Goal: Information Seeking & Learning: Check status

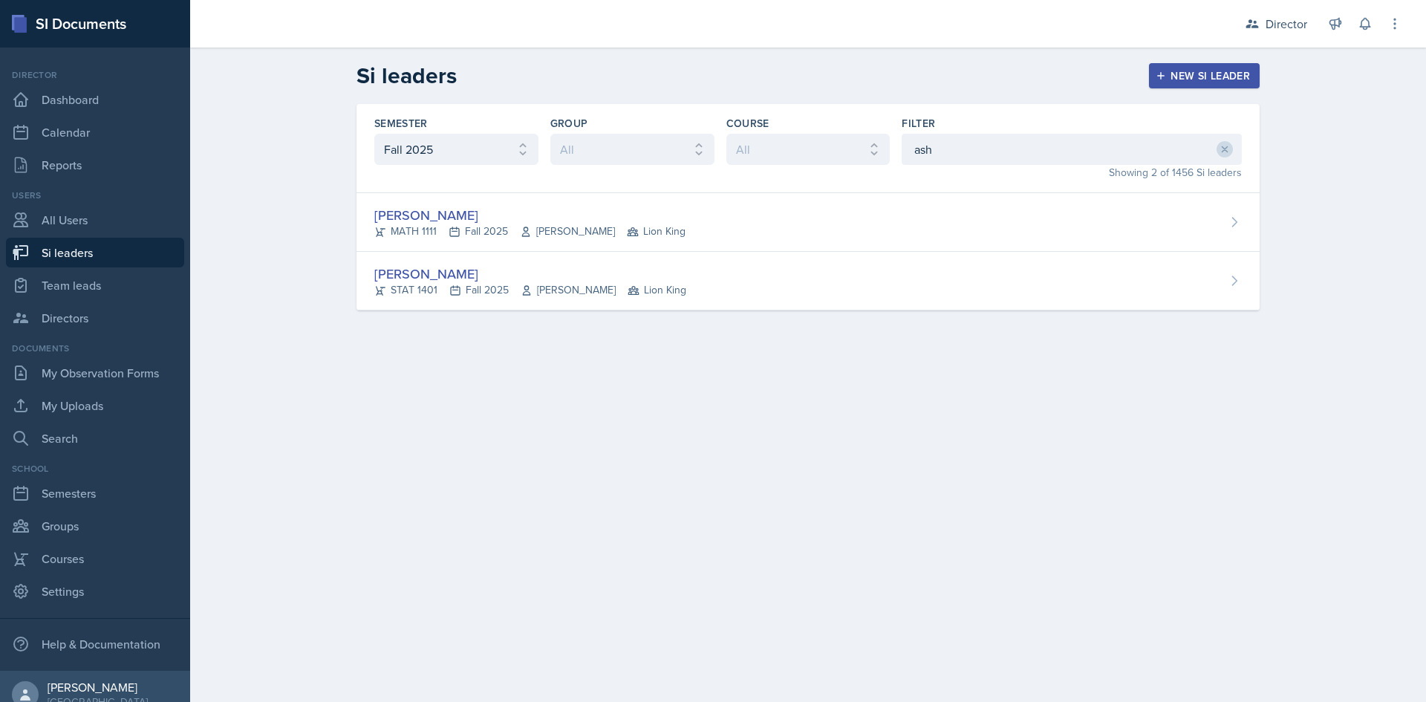
select select "2bed604d-1099-4043-b1bc-2365e8740244"
drag, startPoint x: 834, startPoint y: 161, endPoint x: 788, endPoint y: 169, distance: 46.7
click at [788, 169] on div "Semester All Fall 2025 Summer 2025 Spring 2025 Fall 2024 Summer 2024 Spring 202…" at bounding box center [808, 148] width 903 height 89
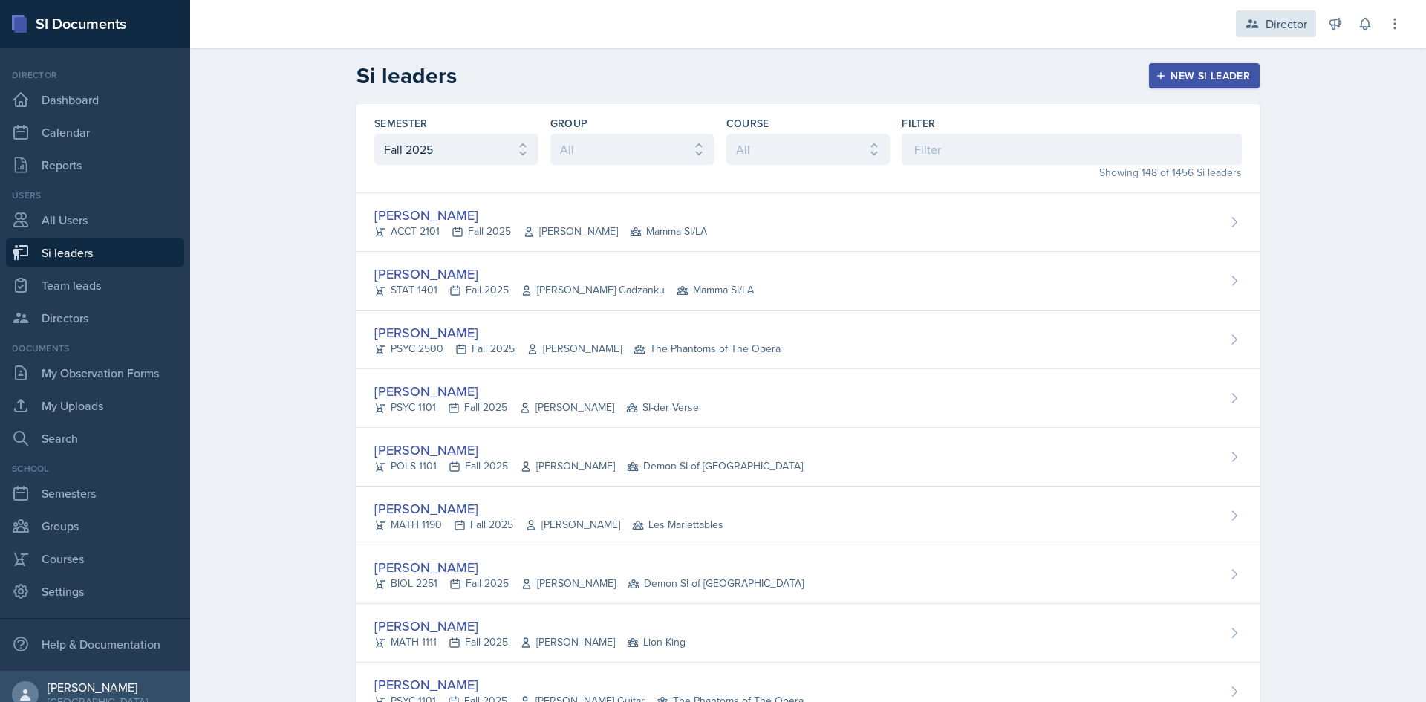
click at [1284, 19] on div "Director" at bounding box center [1287, 24] width 42 height 18
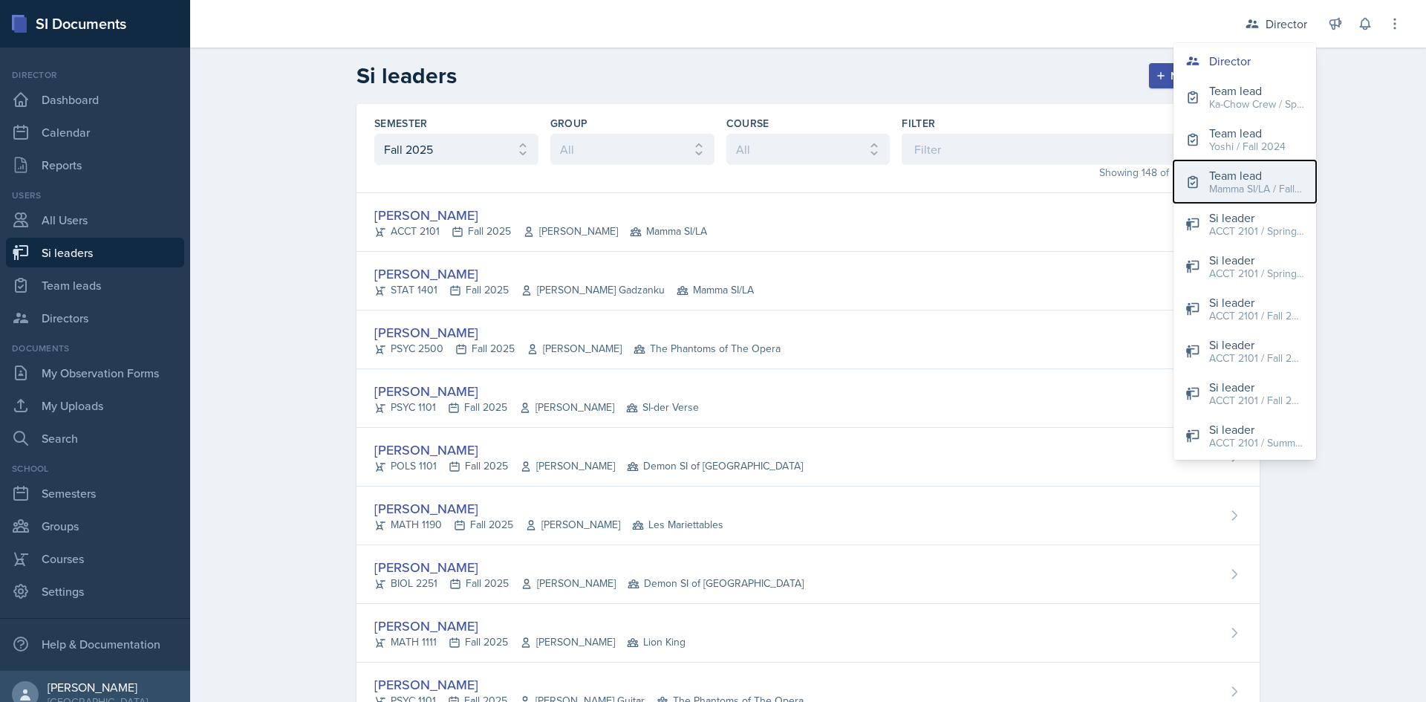
click at [1246, 192] on div "Mamma SI/LA / Fall 2025" at bounding box center [1256, 189] width 95 height 16
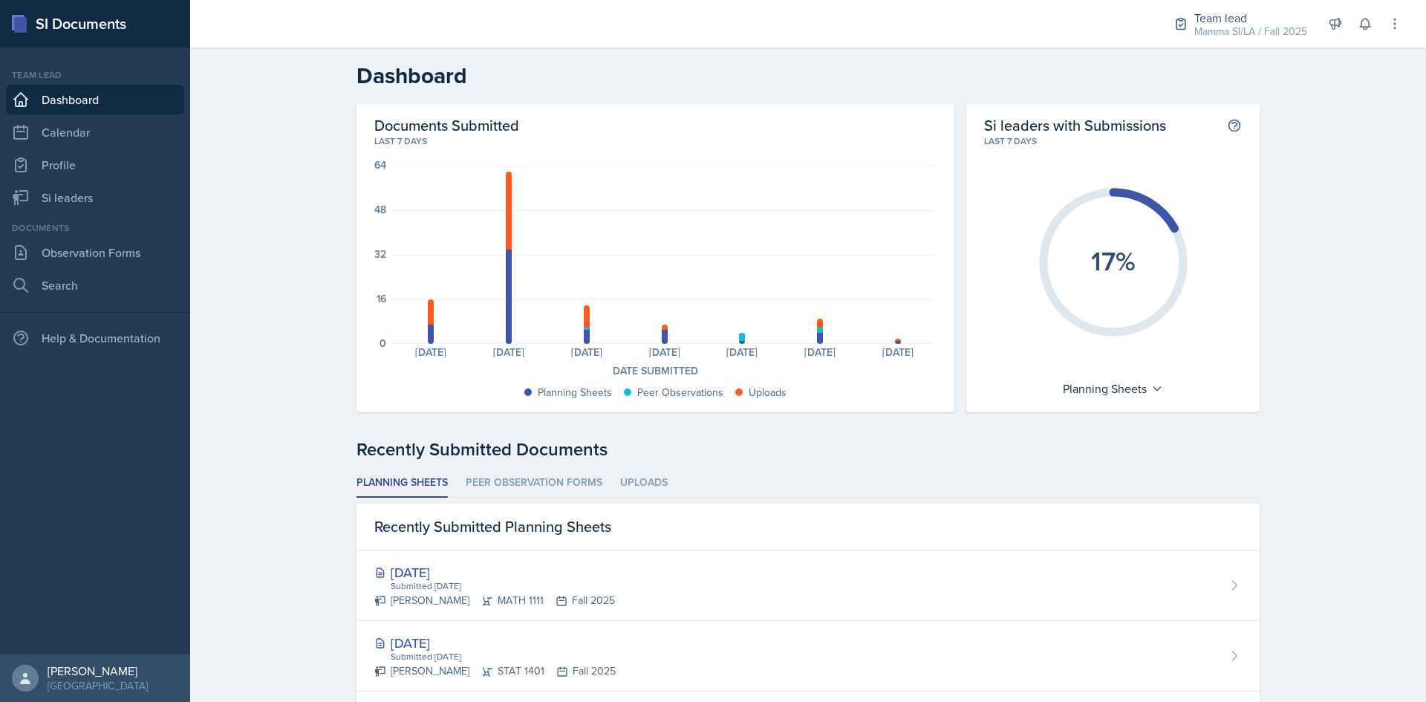
click at [562, 482] on li "Peer Observation Forms" at bounding box center [534, 483] width 137 height 29
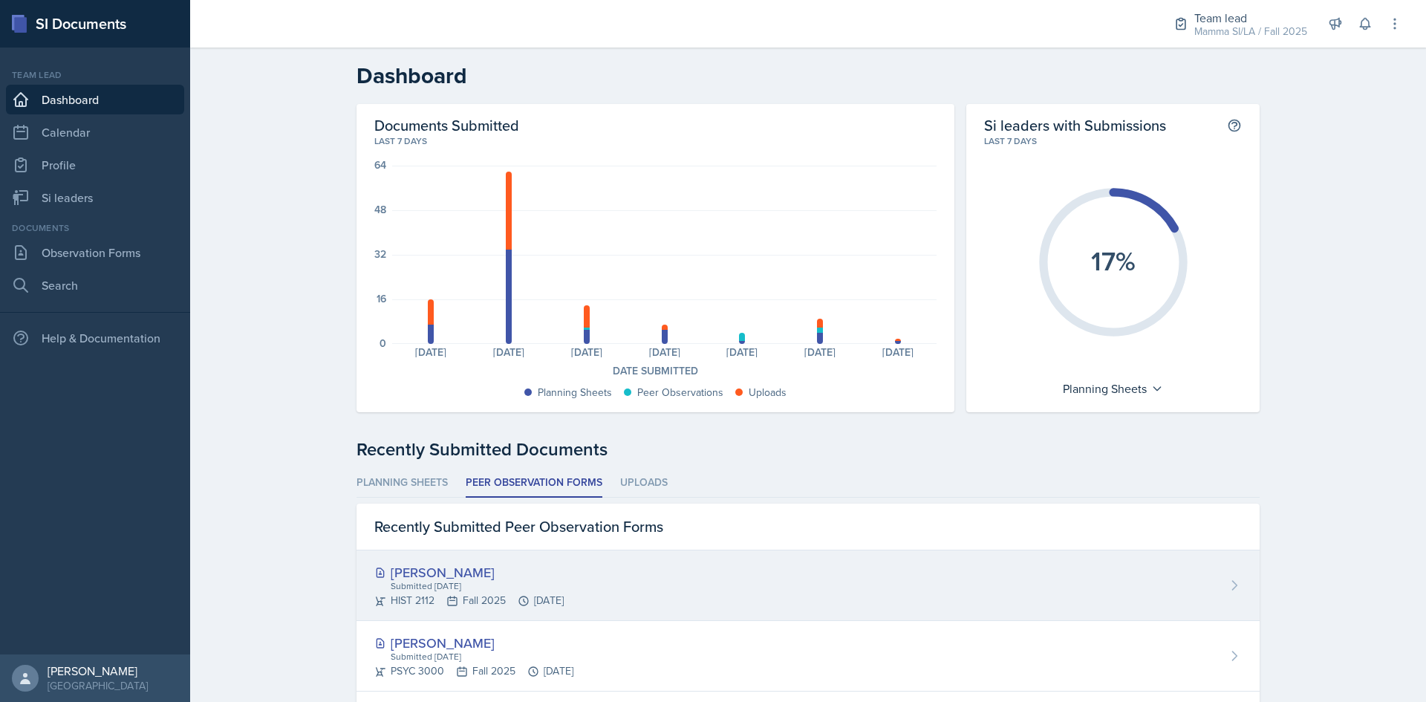
click at [533, 589] on div "Submitted [DATE]" at bounding box center [476, 585] width 175 height 13
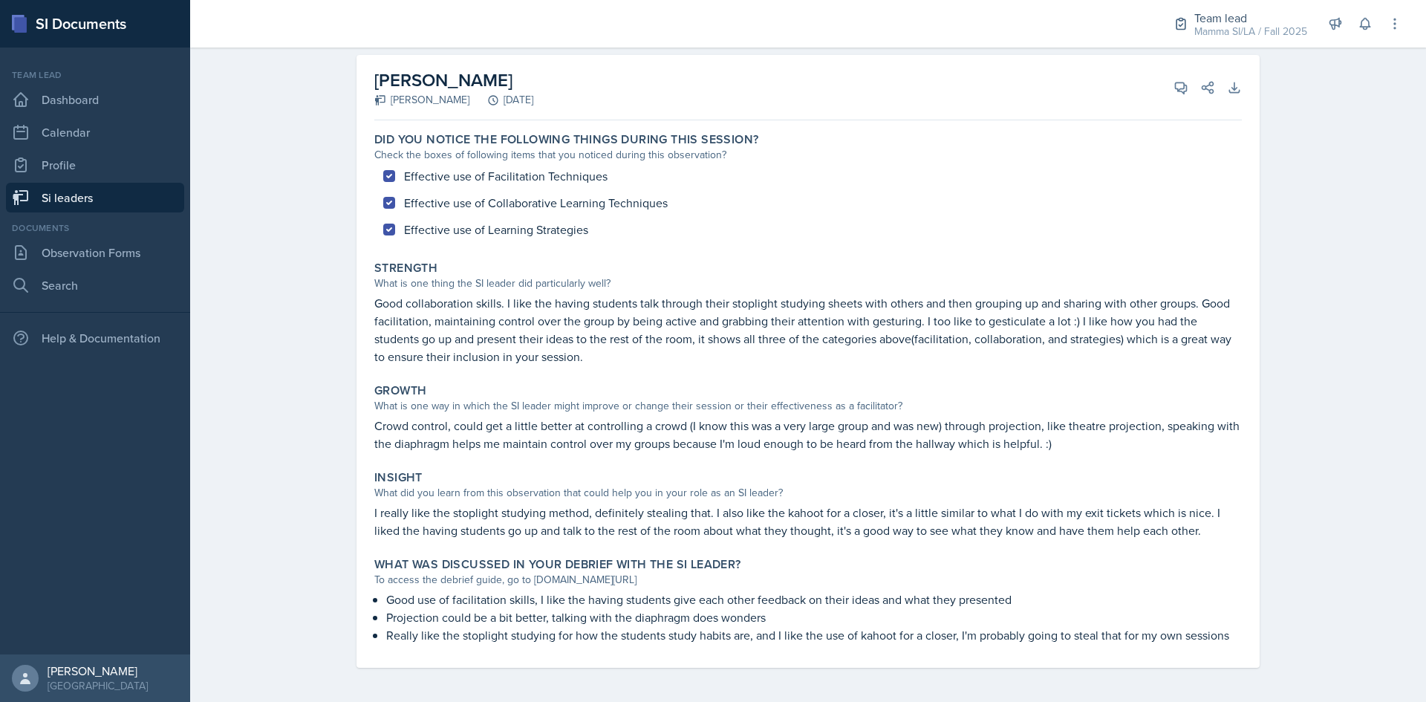
scroll to position [79, 0]
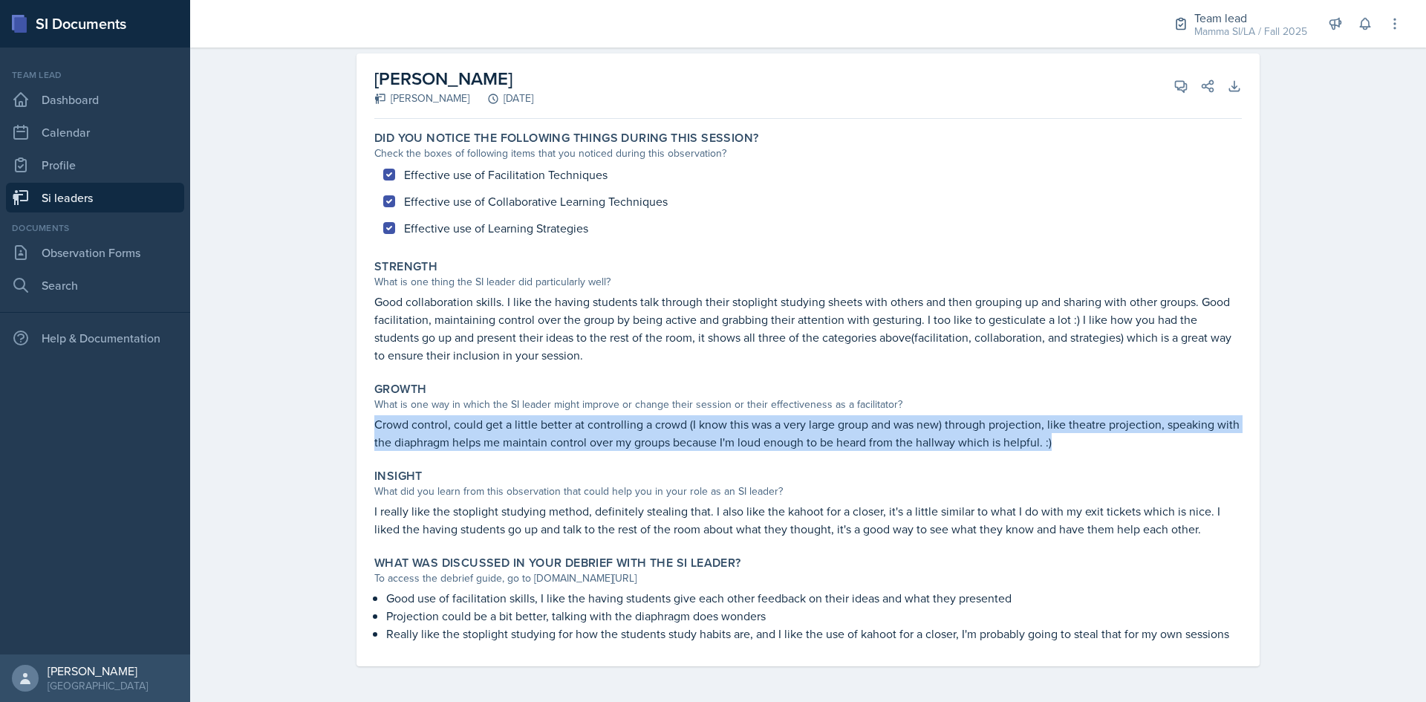
drag, startPoint x: 360, startPoint y: 426, endPoint x: 1166, endPoint y: 448, distance: 807.1
click at [1166, 448] on div "Madie Houser Tanner Deckard September 11th, 2025 View Comments Comments Send Sh…" at bounding box center [808, 359] width 903 height 613
click at [1166, 448] on p "Crowd control, could get a little better at controlling a crowd (I know this wa…" at bounding box center [808, 433] width 868 height 36
drag, startPoint x: 1068, startPoint y: 443, endPoint x: 363, endPoint y: 414, distance: 705.6
click at [368, 414] on div "Growth What is one way in which the SI leader might improve or change their ses…" at bounding box center [808, 416] width 880 height 81
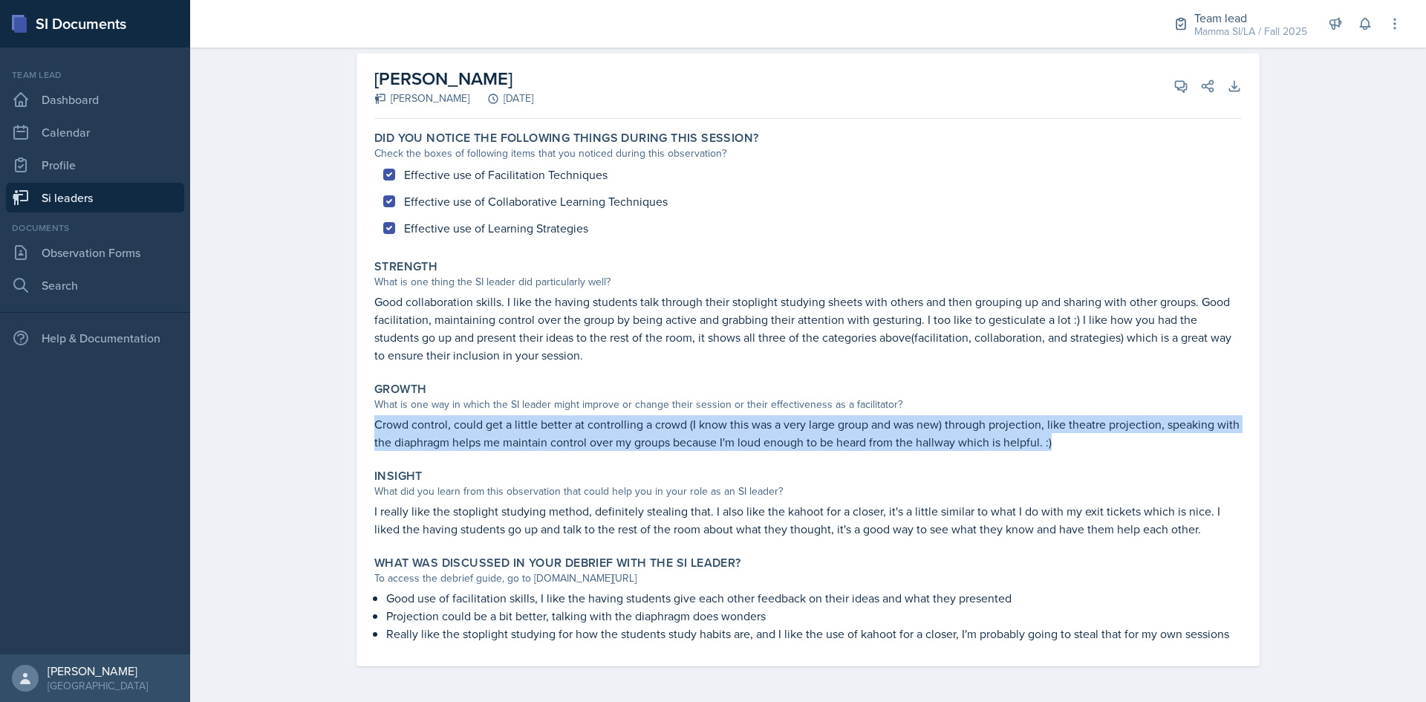
click at [368, 414] on div "Growth What is one way in which the SI leader might improve or change their ses…" at bounding box center [808, 416] width 880 height 81
drag, startPoint x: 1079, startPoint y: 444, endPoint x: 359, endPoint y: 430, distance: 720.0
click at [359, 430] on div "Madie Houser Tanner Deckard September 11th, 2025 View Comments Comments Send Sh…" at bounding box center [808, 359] width 903 height 613
drag, startPoint x: 368, startPoint y: 422, endPoint x: 1090, endPoint y: 439, distance: 722.3
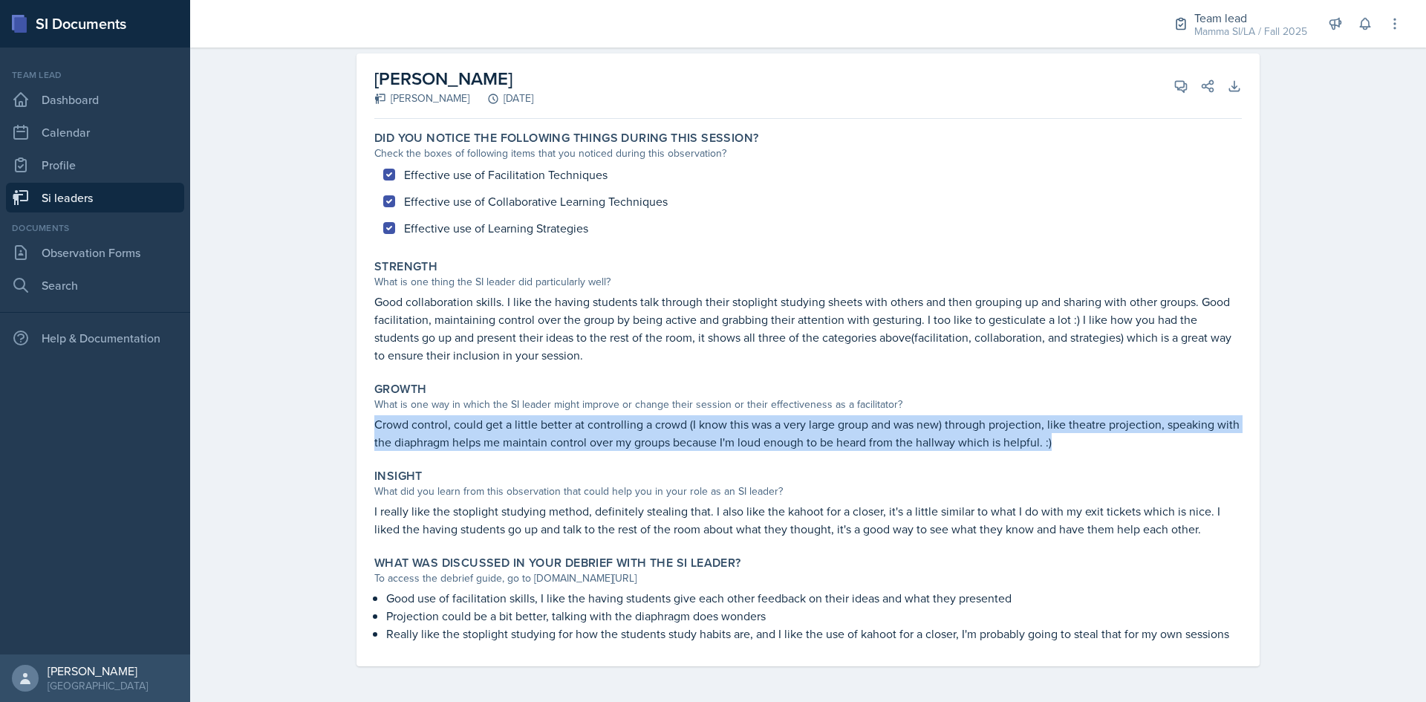
click at [1090, 439] on div "Growth What is one way in which the SI leader might improve or change their ses…" at bounding box center [808, 416] width 880 height 81
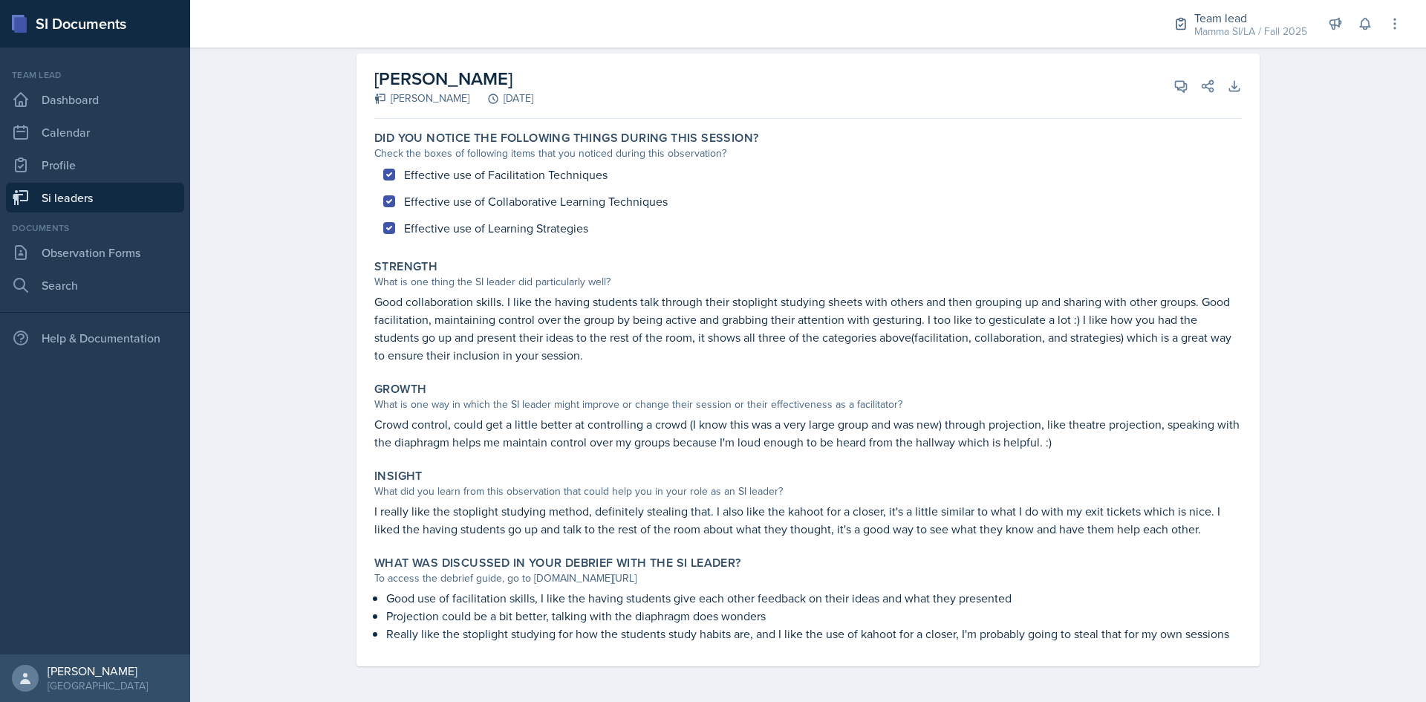
click at [810, 508] on p "I really like the stoplight studying method, definitely stealing that. I also l…" at bounding box center [808, 520] width 868 height 36
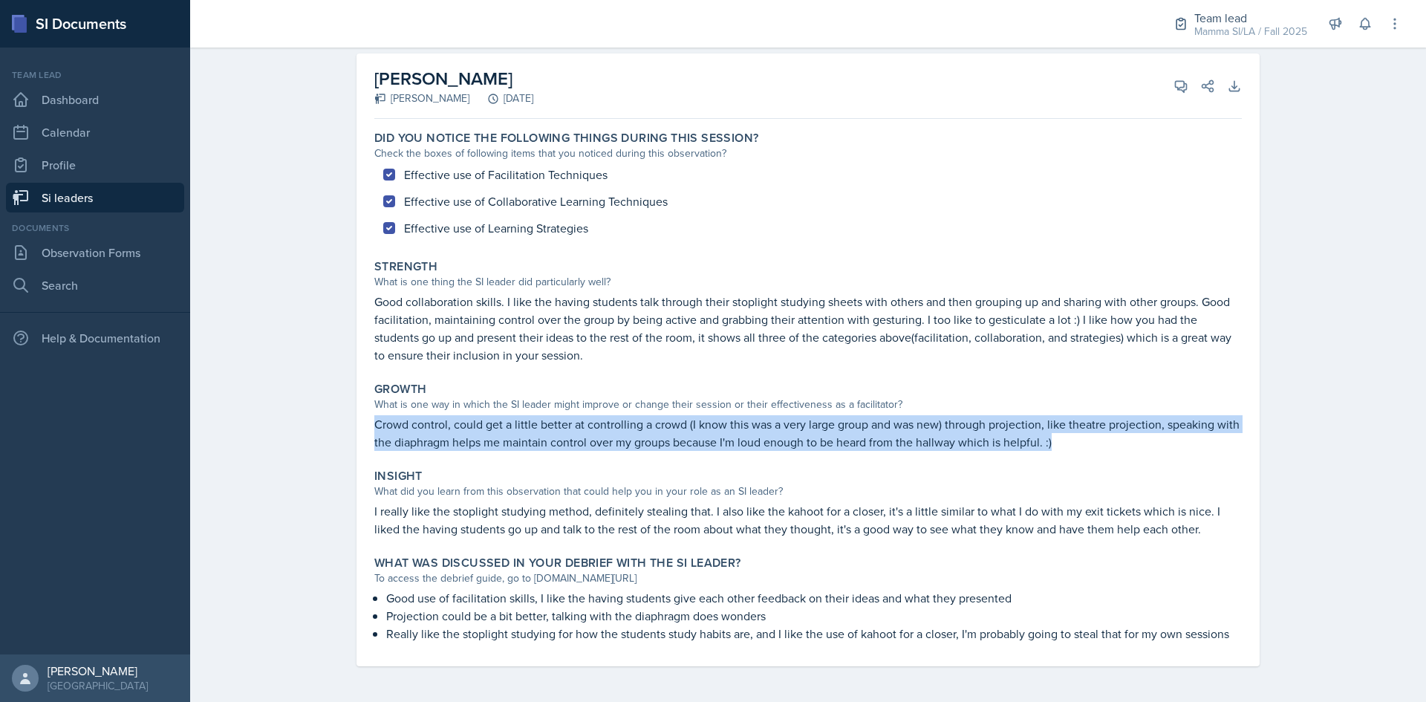
drag, startPoint x: 371, startPoint y: 429, endPoint x: 1071, endPoint y: 449, distance: 699.4
click at [1071, 449] on p "Crowd control, could get a little better at controlling a crowd (I know this wa…" at bounding box center [808, 433] width 868 height 36
drag, startPoint x: 1005, startPoint y: 444, endPoint x: 367, endPoint y: 423, distance: 638.5
click at [368, 423] on div "Growth What is one way in which the SI leader might improve or change their ses…" at bounding box center [808, 416] width 880 height 81
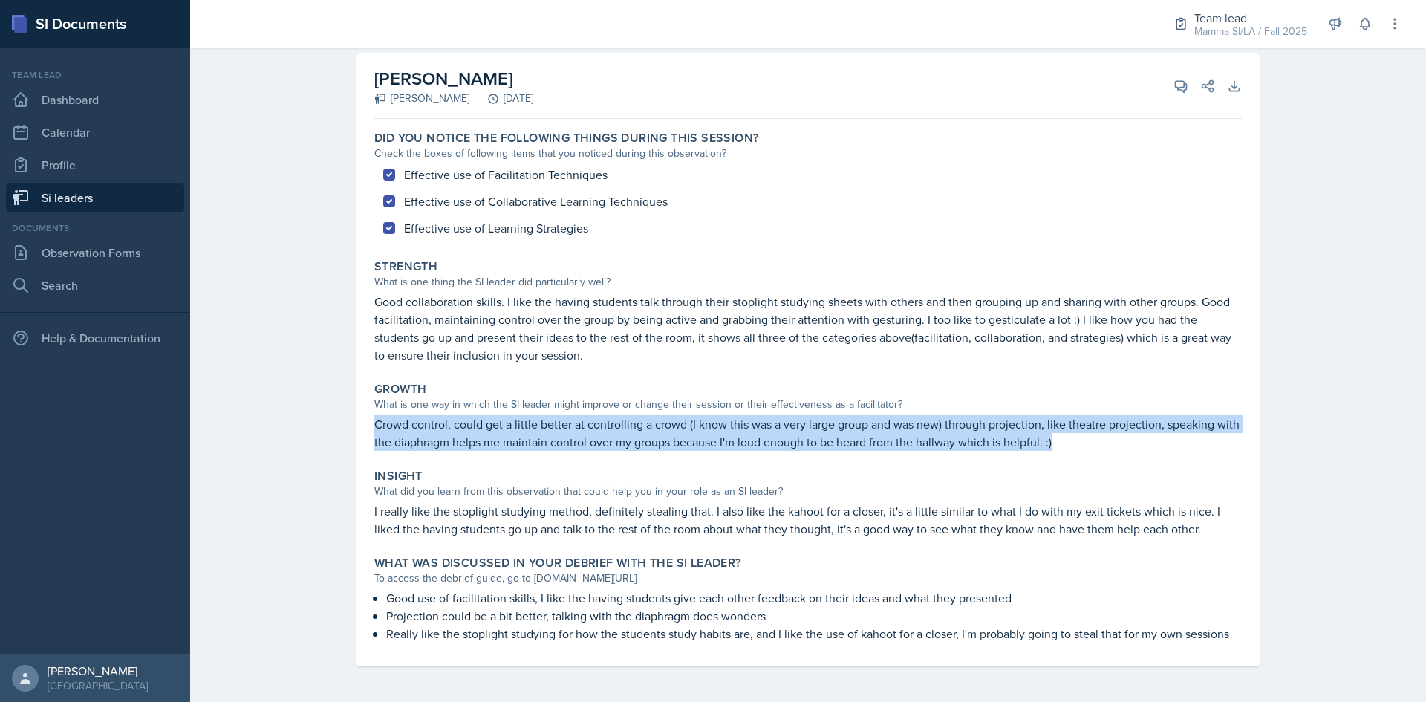
click at [368, 423] on div "Growth What is one way in which the SI leader might improve or change their ses…" at bounding box center [808, 416] width 880 height 81
drag, startPoint x: 1064, startPoint y: 448, endPoint x: 322, endPoint y: 428, distance: 741.7
click at [322, 428] on div "Si leaders Tanner Deckard Peer Observation Form Peer Observation Form Submitted…" at bounding box center [808, 331] width 1236 height 741
click at [368, 433] on div "Growth What is one way in which the SI leader might improve or change their ses…" at bounding box center [808, 416] width 880 height 81
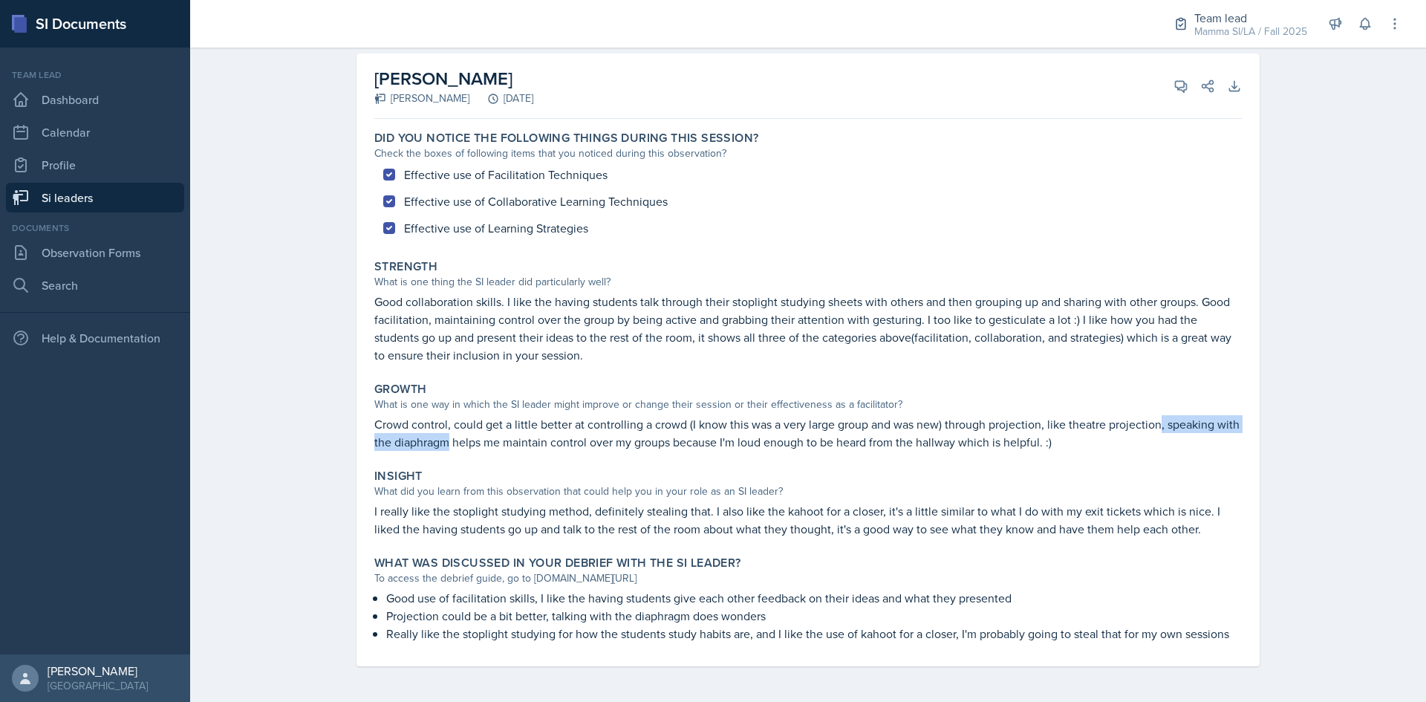
drag, startPoint x: 1156, startPoint y: 427, endPoint x: 443, endPoint y: 447, distance: 713.5
click at [443, 447] on p "Crowd control, could get a little better at controlling a crowd (I know this wa…" at bounding box center [808, 433] width 868 height 36
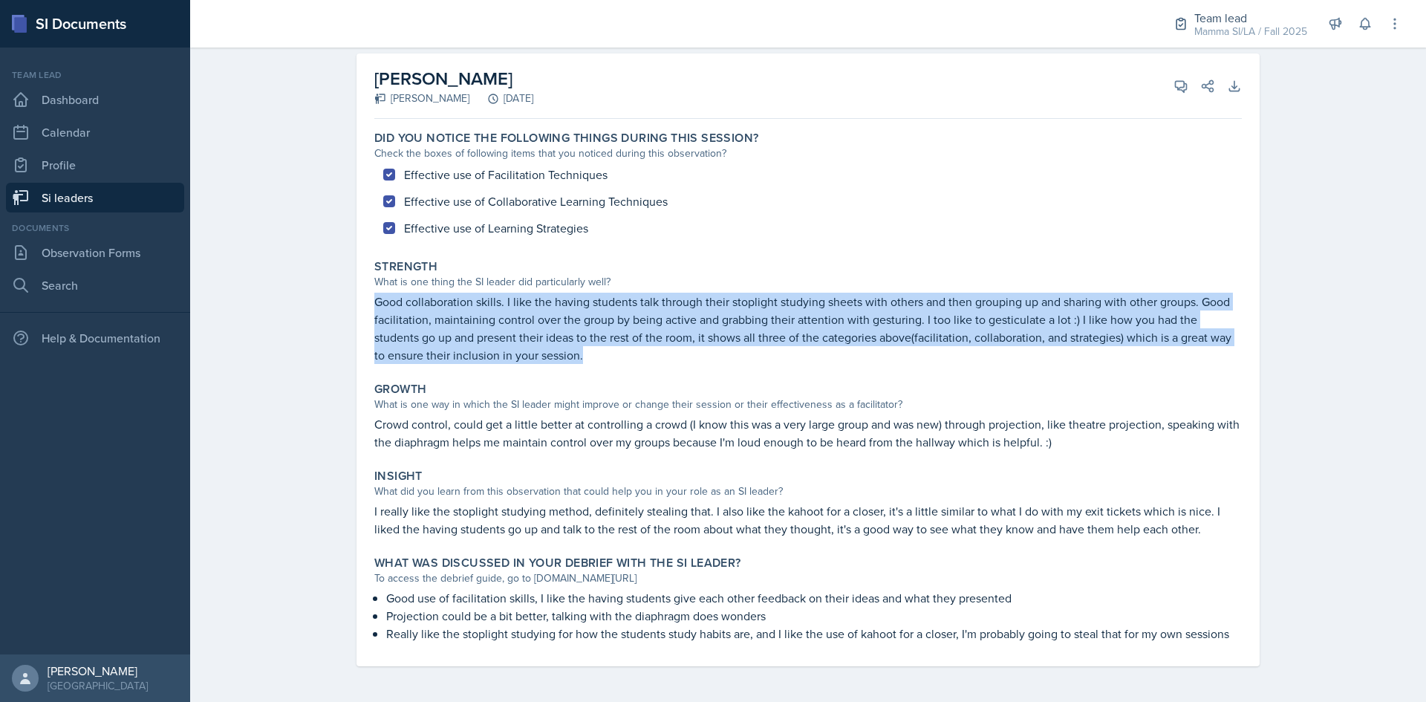
drag, startPoint x: 1043, startPoint y: 352, endPoint x: 314, endPoint y: 308, distance: 730.9
click at [300, 302] on div "Si leaders Tanner Deckard Peer Observation Form Peer Observation Form Submitted…" at bounding box center [808, 331] width 1236 height 741
click at [342, 322] on div "Madie Houser Tanner Deckard September 11th, 2025 View Comments Comments Send Sh…" at bounding box center [808, 377] width 951 height 649
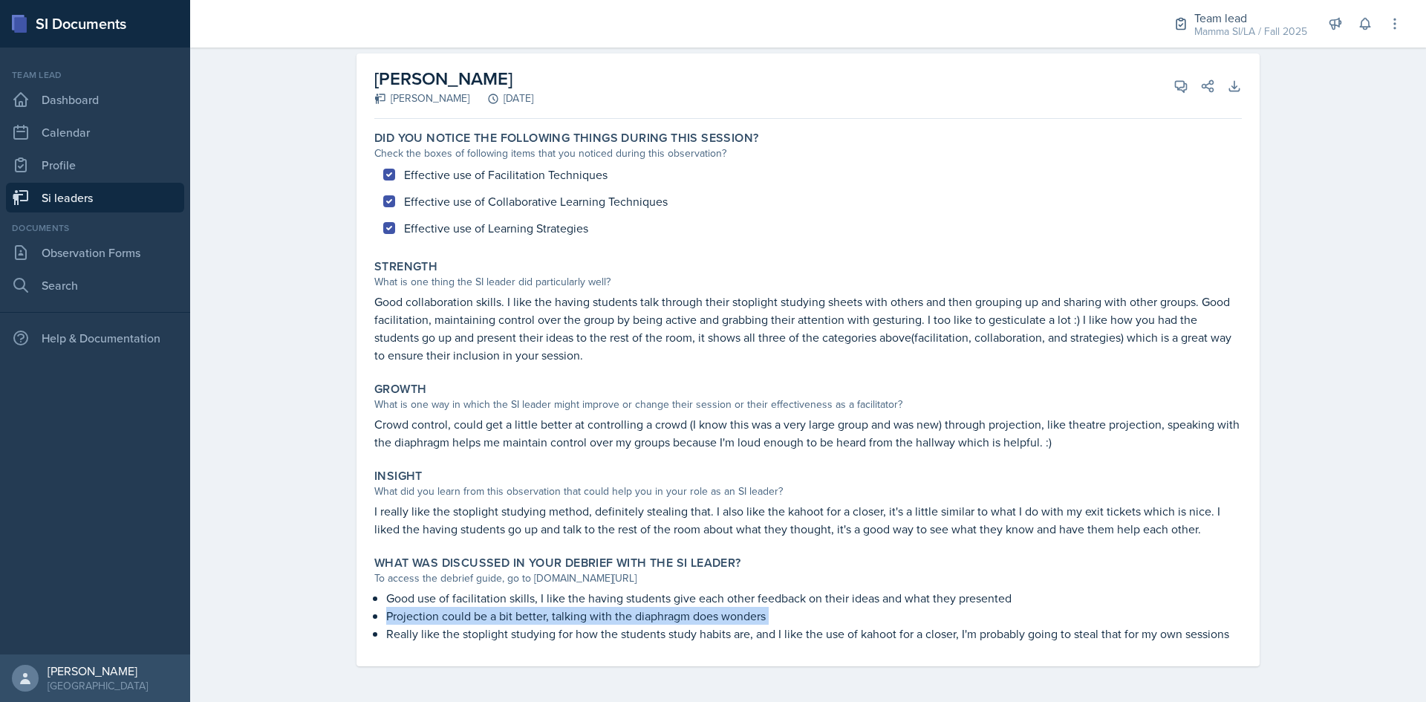
drag, startPoint x: 1239, startPoint y: 637, endPoint x: 328, endPoint y: 614, distance: 911.1
click at [333, 614] on div "Madie Houser Tanner Deckard September 11th, 2025 View Comments Comments Send Sh…" at bounding box center [808, 377] width 951 height 649
drag, startPoint x: 334, startPoint y: 615, endPoint x: 342, endPoint y: 614, distance: 8.2
click at [336, 615] on div "Madie Houser Tanner Deckard September 11th, 2025 View Comments Comments Send Sh…" at bounding box center [808, 377] width 951 height 649
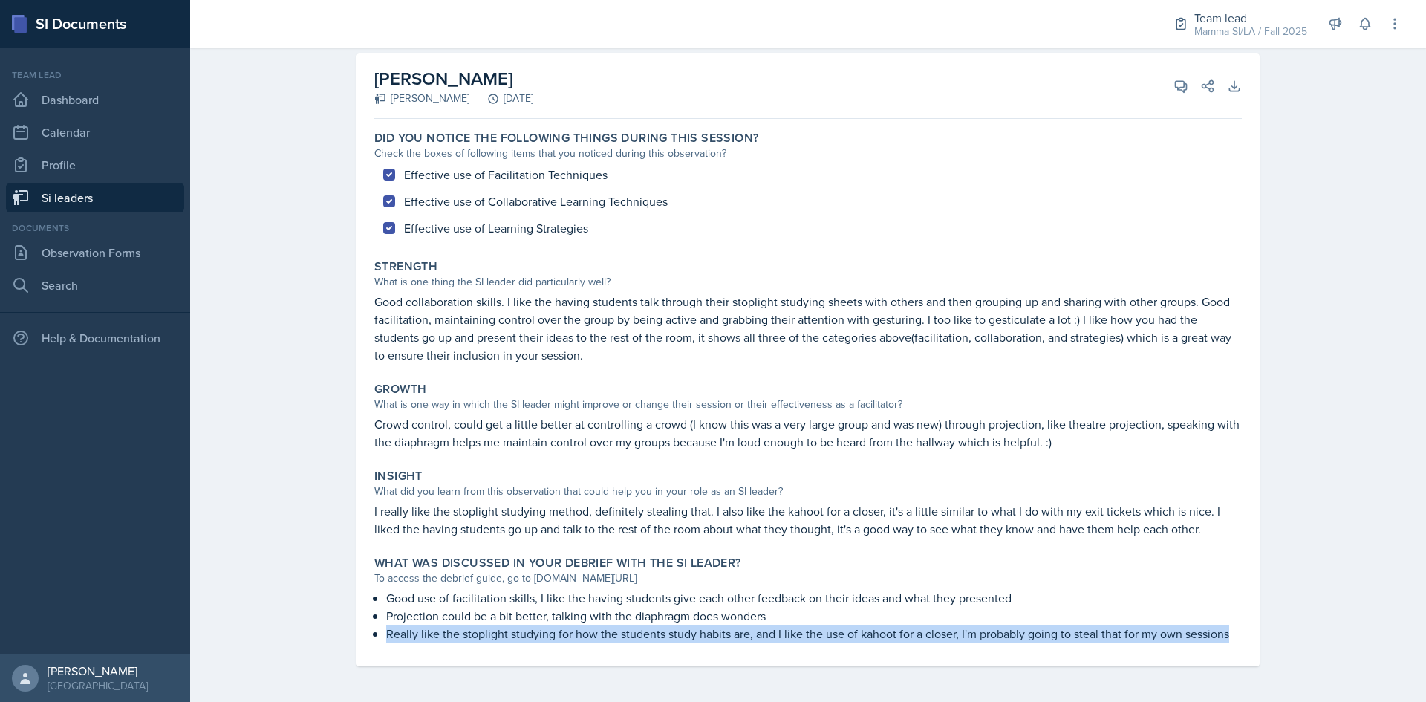
drag, startPoint x: 382, startPoint y: 637, endPoint x: 1255, endPoint y: 660, distance: 873.2
click at [1255, 660] on div "Madie Houser Tanner Deckard September 11th, 2025 View Comments Comments Send Sh…" at bounding box center [808, 377] width 951 height 649
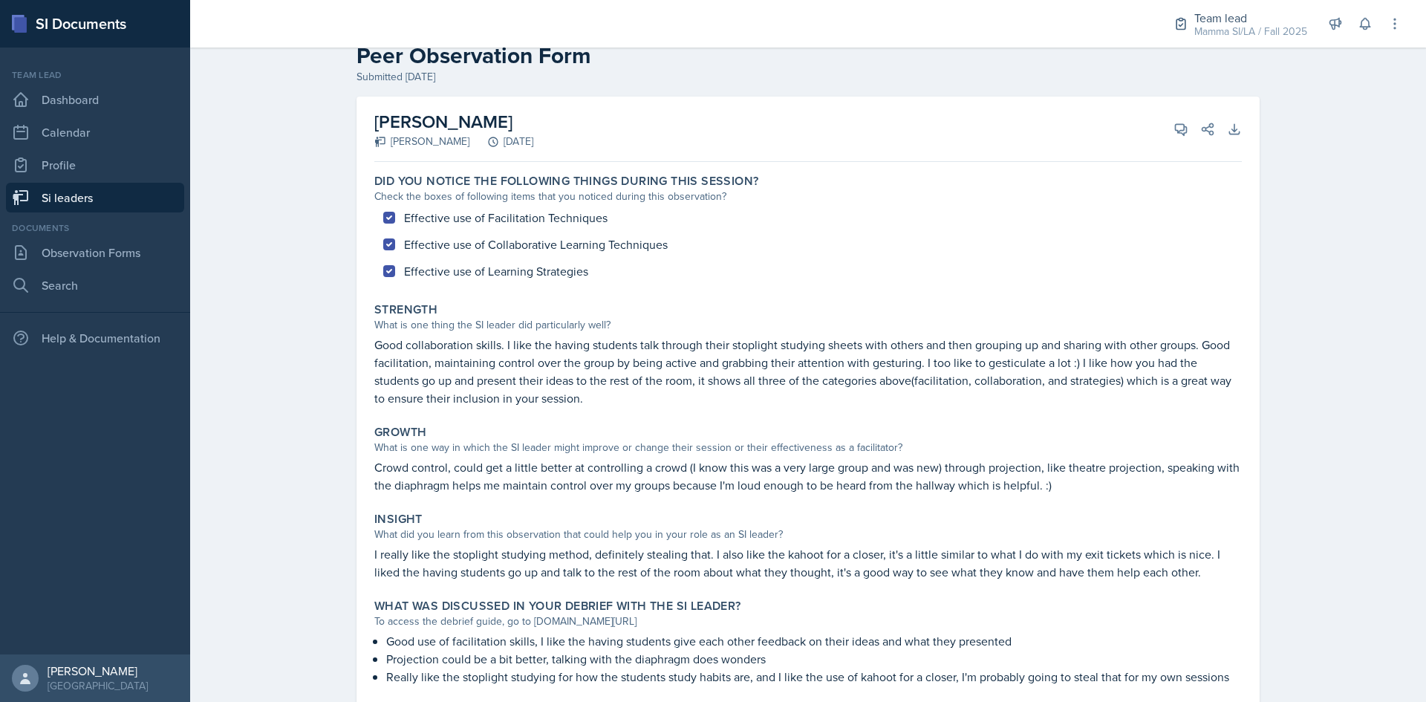
scroll to position [0, 0]
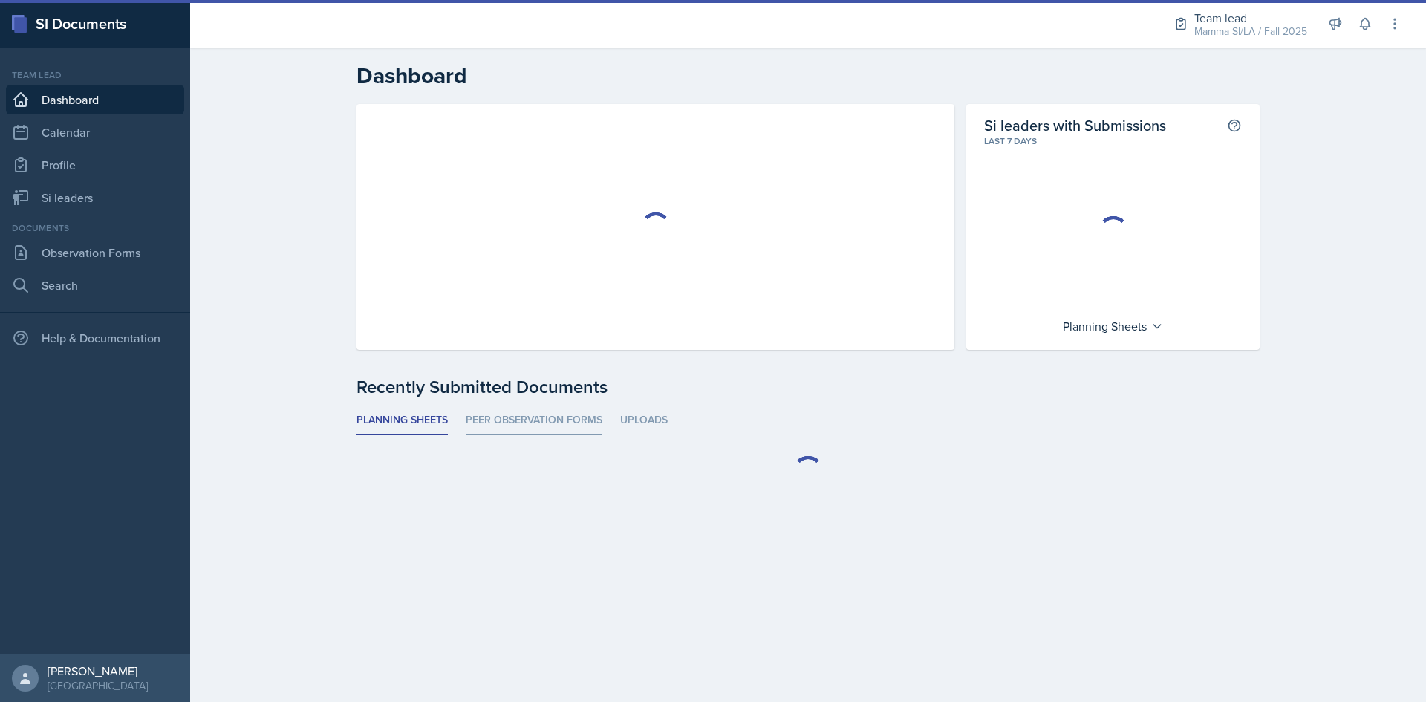
click at [574, 409] on li "Peer Observation Forms" at bounding box center [534, 420] width 137 height 29
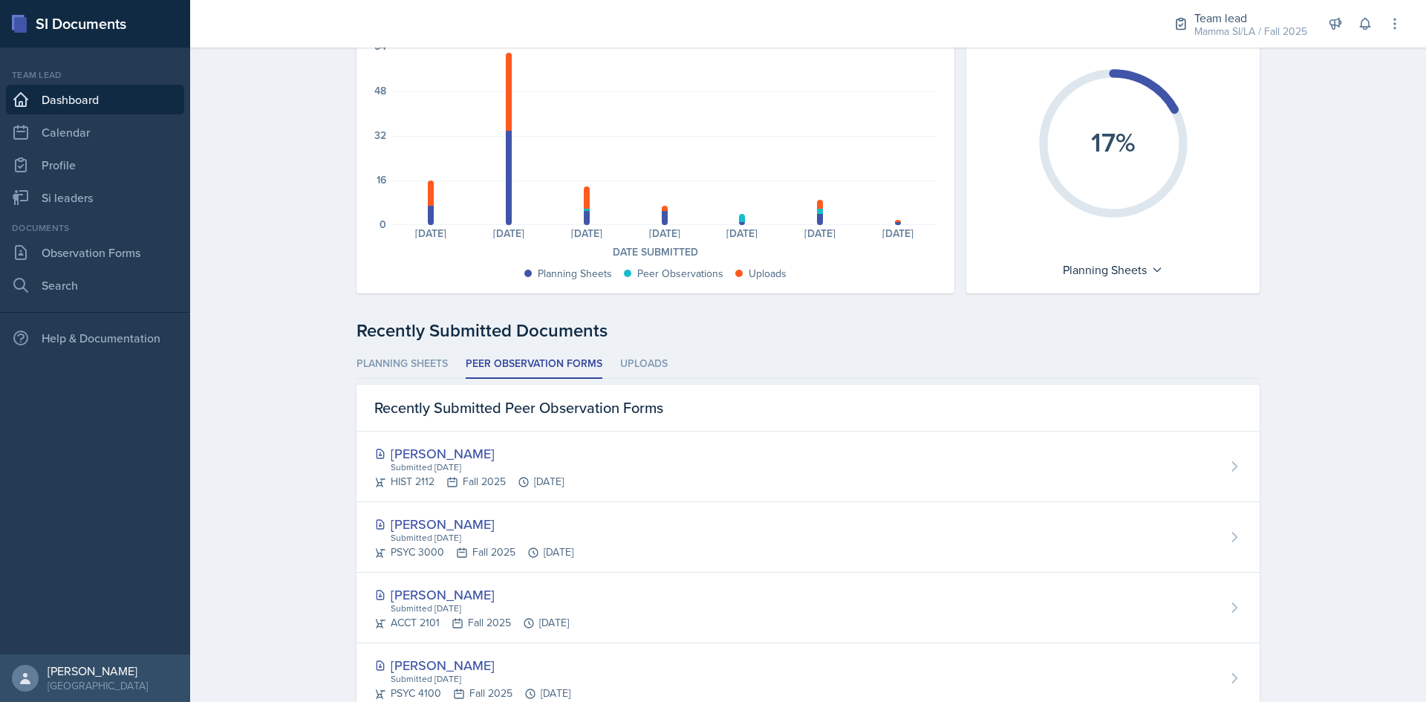
scroll to position [223, 0]
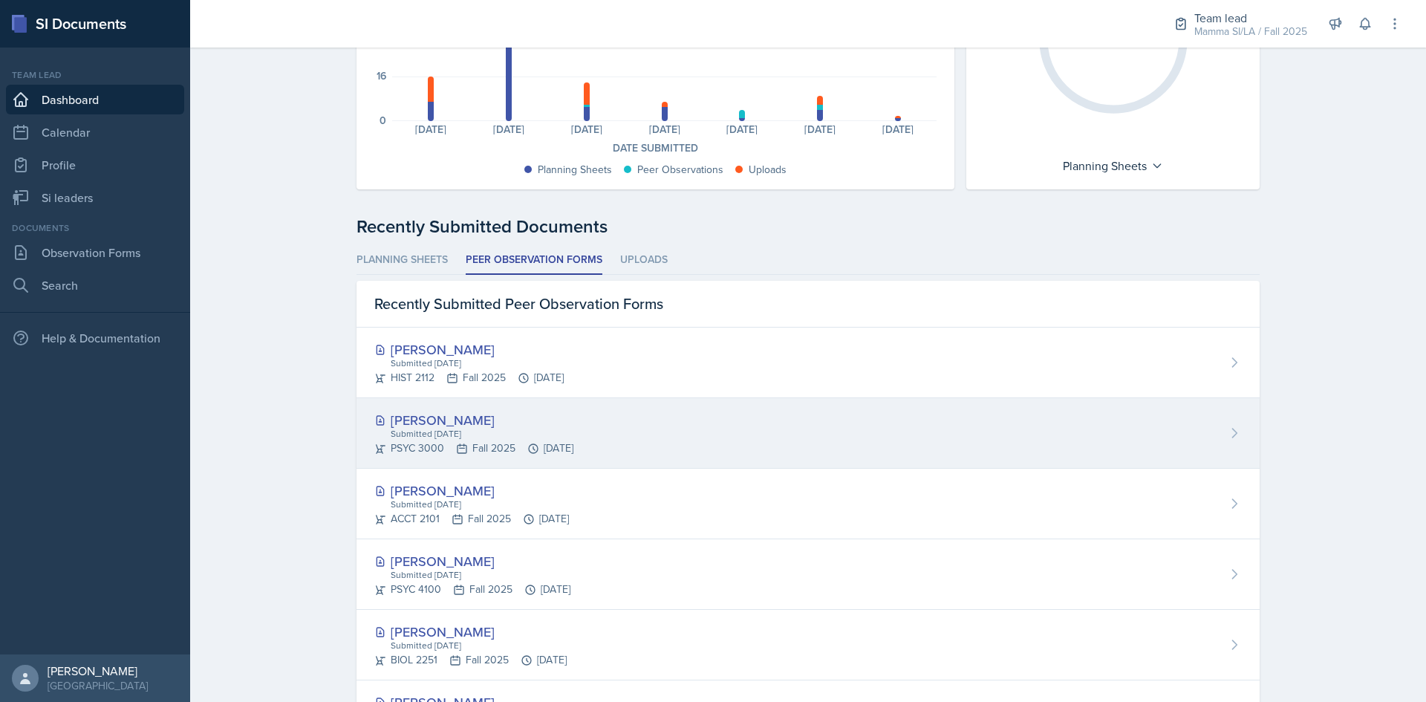
click at [490, 444] on div "PSYC 3000 Fall 2025 Sep 10th, 2025" at bounding box center [473, 449] width 199 height 16
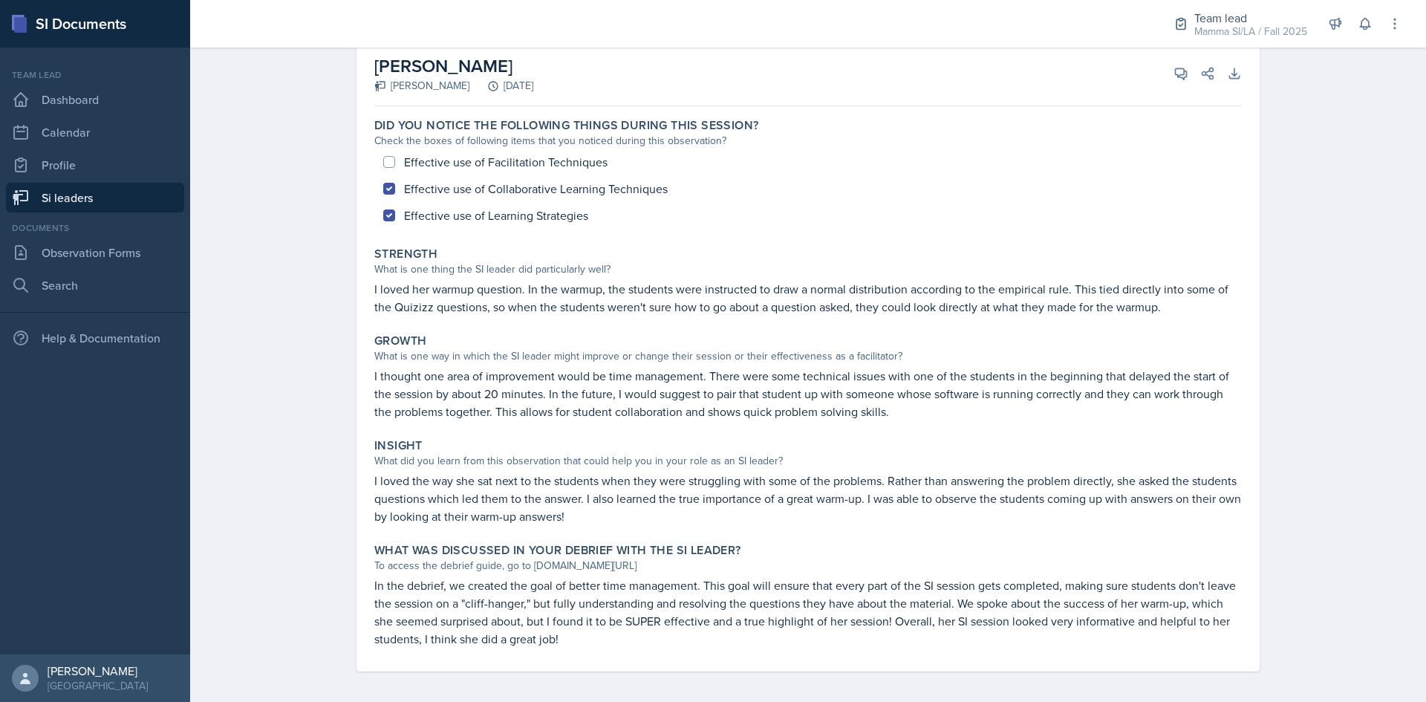
scroll to position [97, 0]
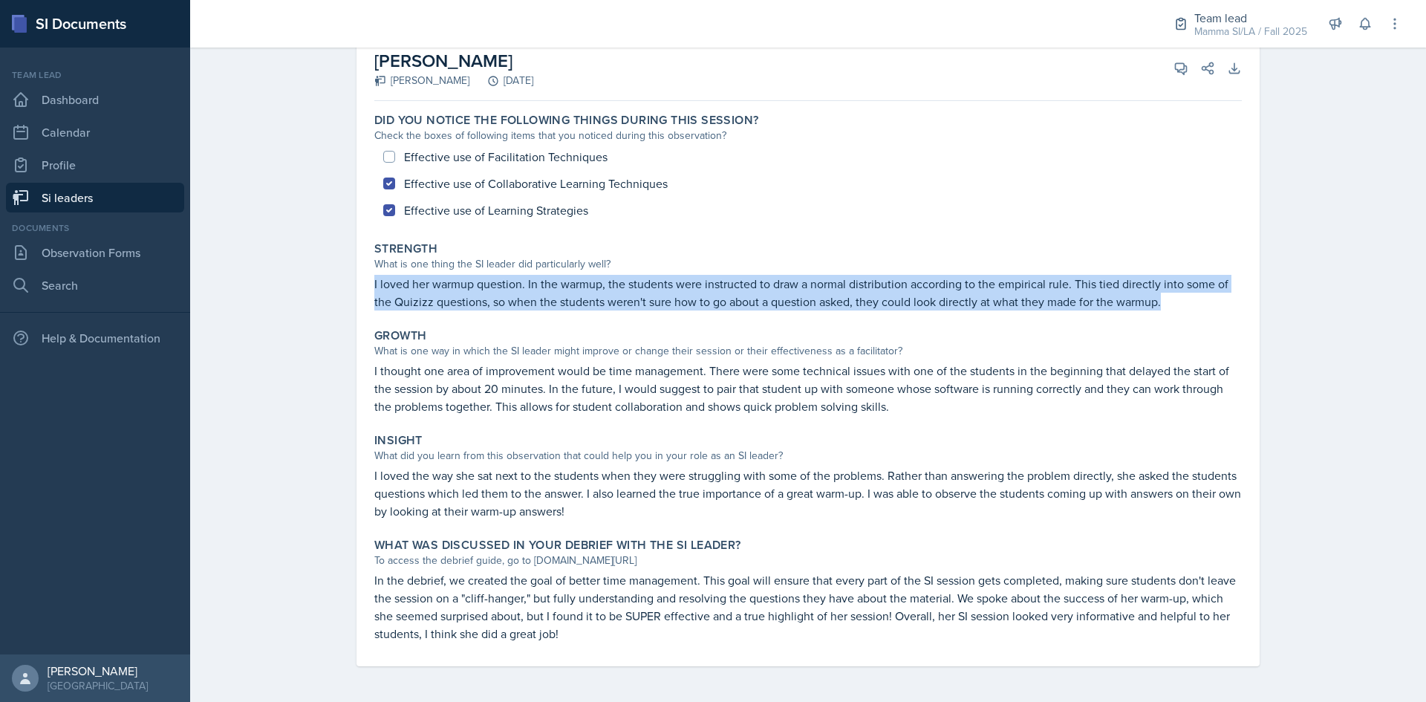
drag, startPoint x: 358, startPoint y: 283, endPoint x: 1191, endPoint y: 303, distance: 833.1
click at [1191, 303] on div "Savannah Barnhart Charlotte Messer September 10th, 2025 View Comments Comments …" at bounding box center [808, 351] width 903 height 631
click at [1191, 303] on p "I loved her warmup question. In the warmup, the students were instructed to dra…" at bounding box center [808, 293] width 868 height 36
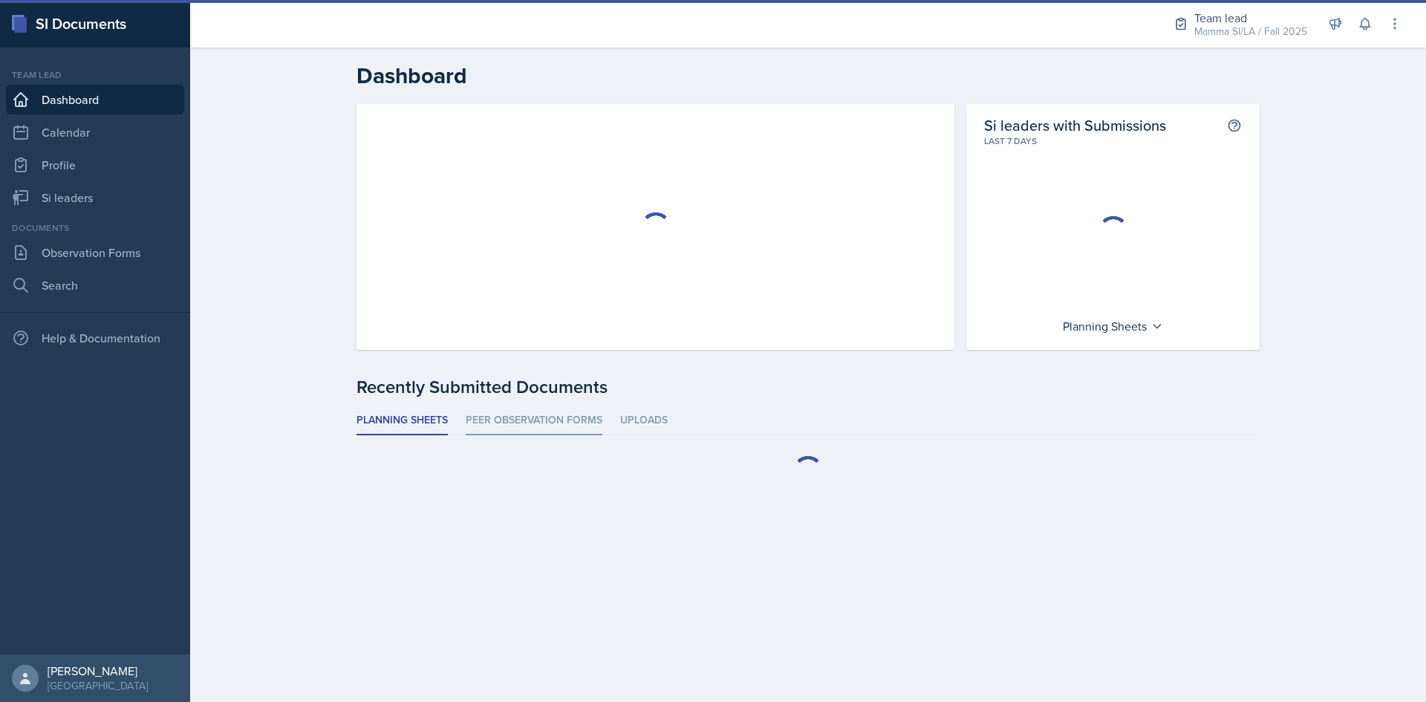
click at [524, 414] on li "Peer Observation Forms" at bounding box center [534, 420] width 137 height 29
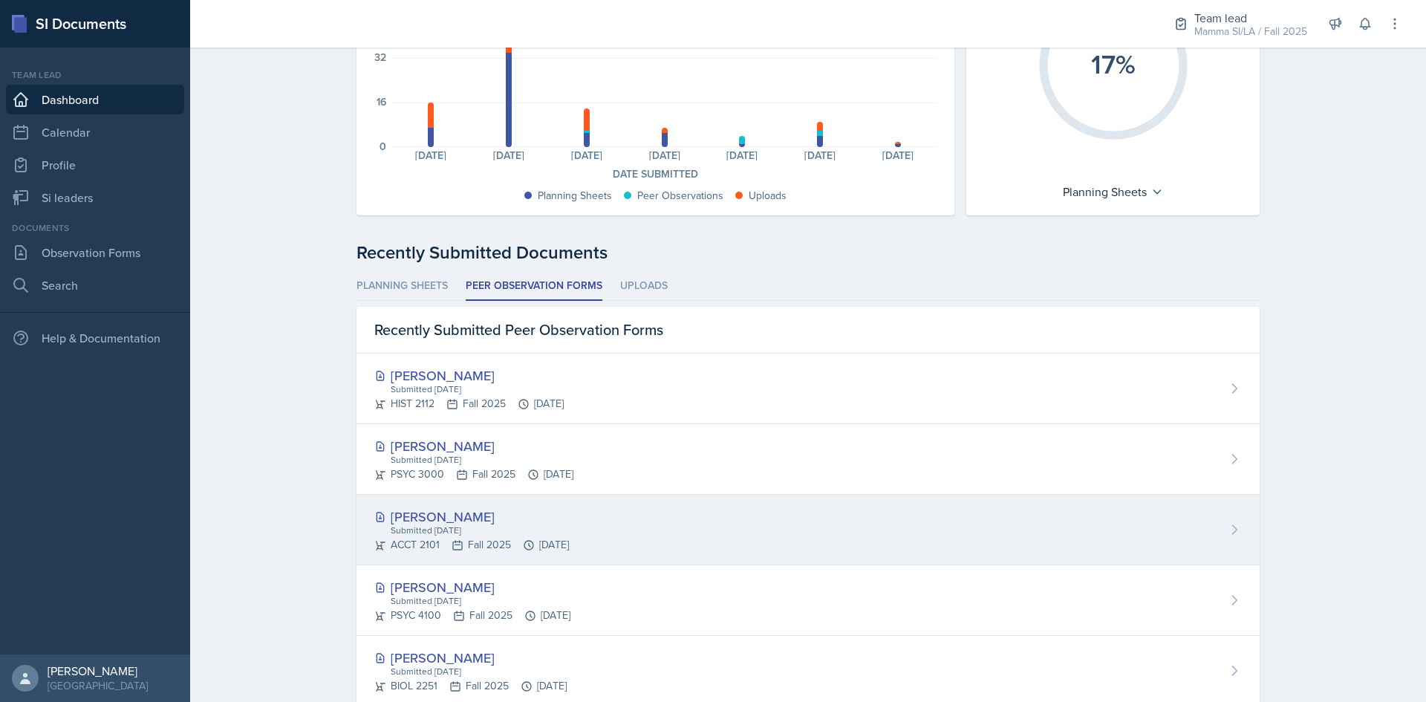
scroll to position [223, 0]
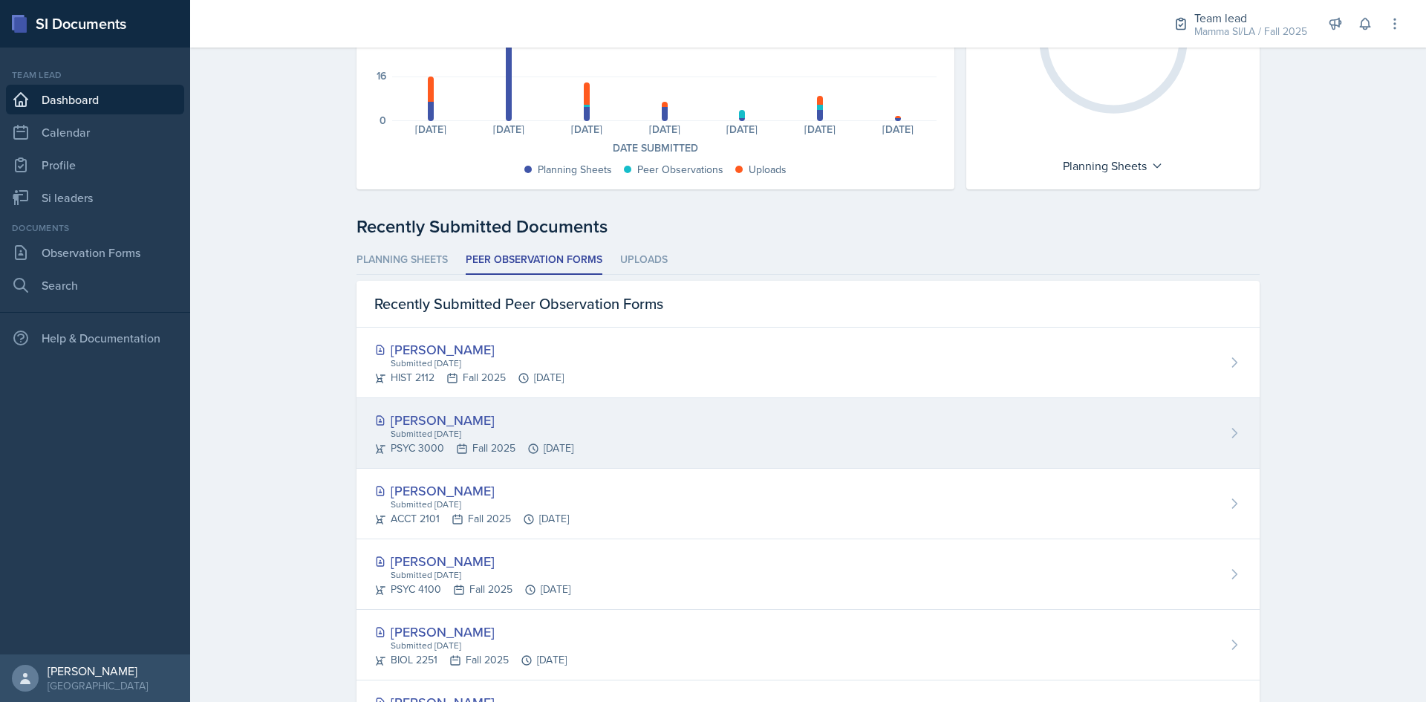
click at [502, 424] on div "[PERSON_NAME]" at bounding box center [473, 420] width 199 height 20
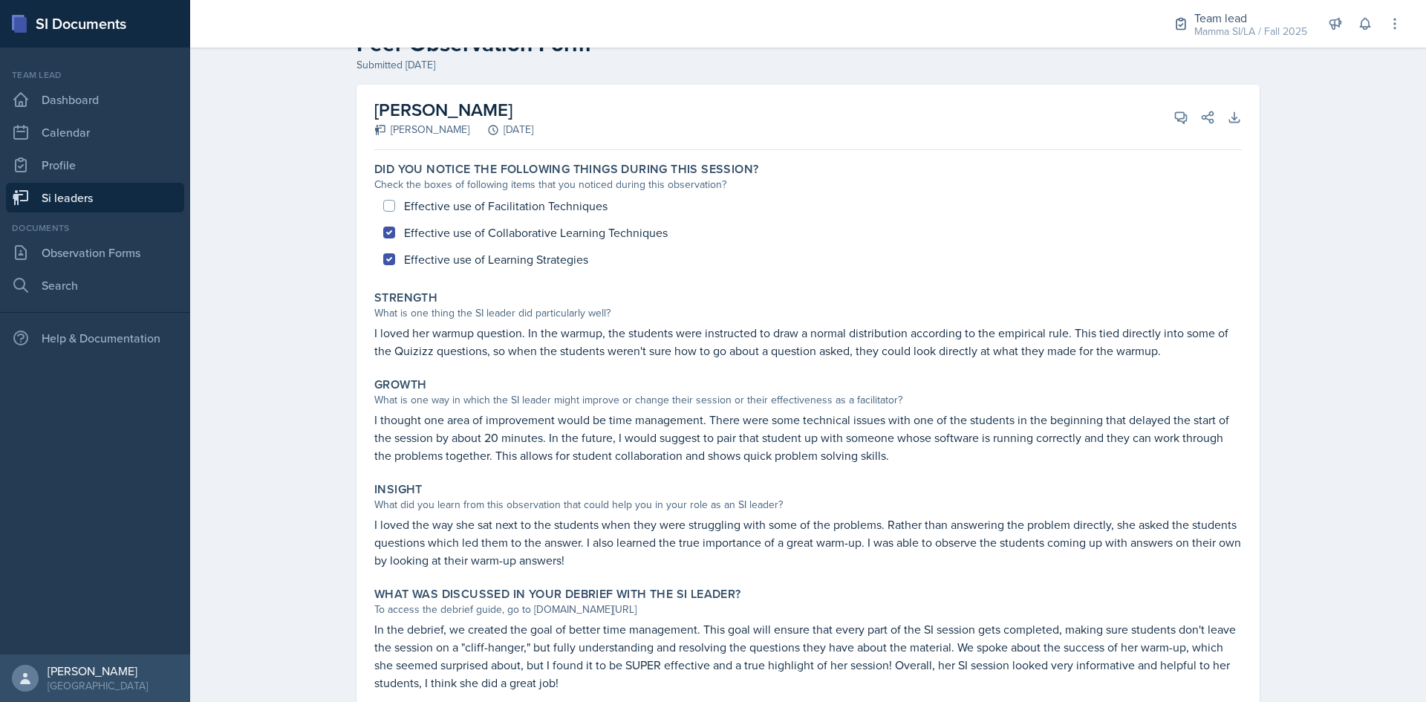
scroll to position [97, 0]
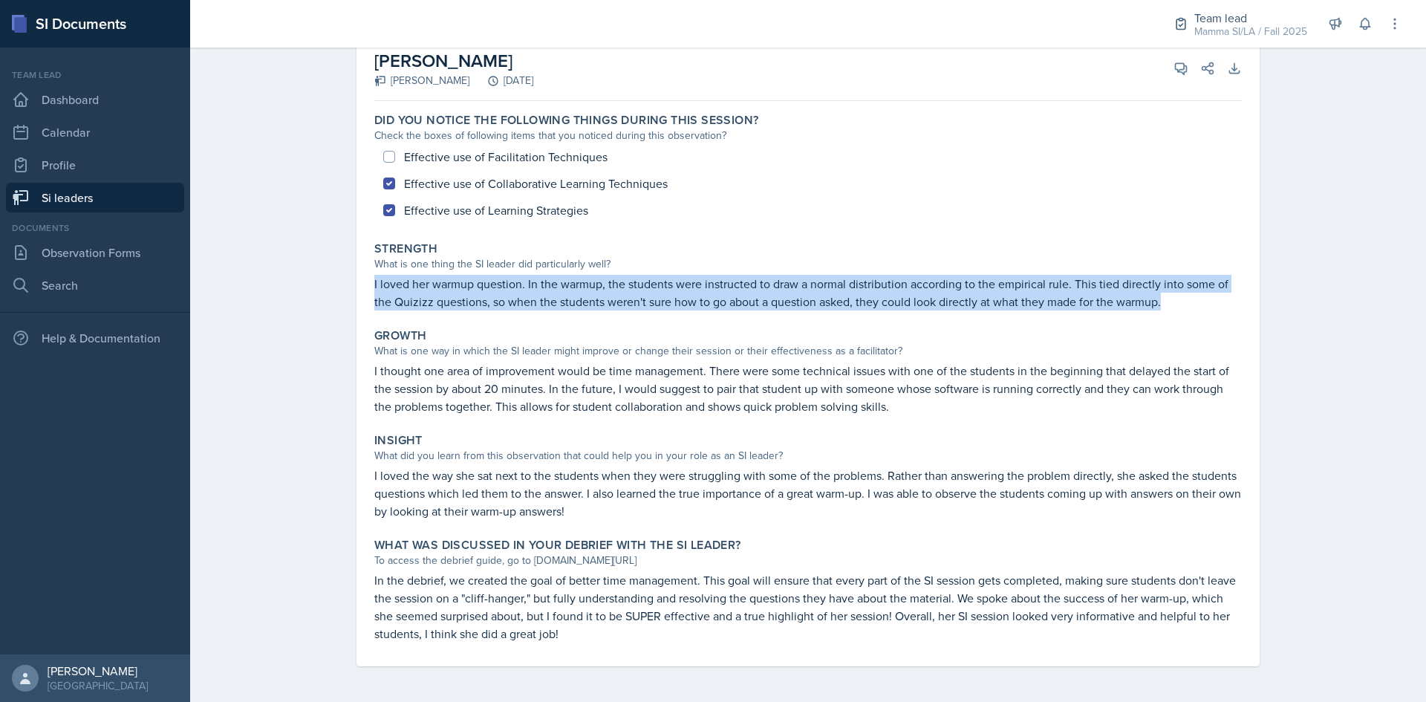
drag, startPoint x: 367, startPoint y: 282, endPoint x: 1171, endPoint y: 299, distance: 804.0
click at [1171, 299] on div "Strength What is one thing the SI leader did particularly well? I loved her war…" at bounding box center [808, 276] width 880 height 81
click at [1171, 299] on p "I loved her warmup question. In the warmup, the students were instructed to dra…" at bounding box center [808, 293] width 868 height 36
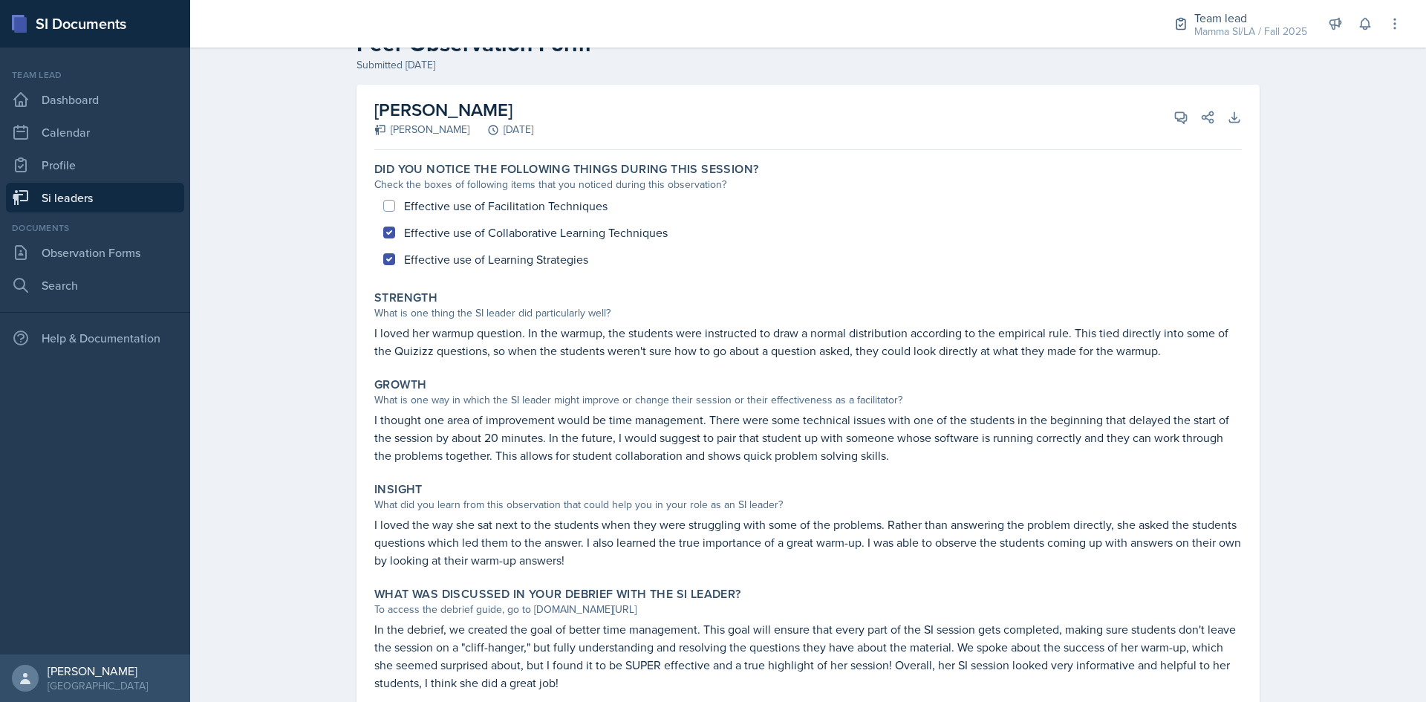
scroll to position [0, 0]
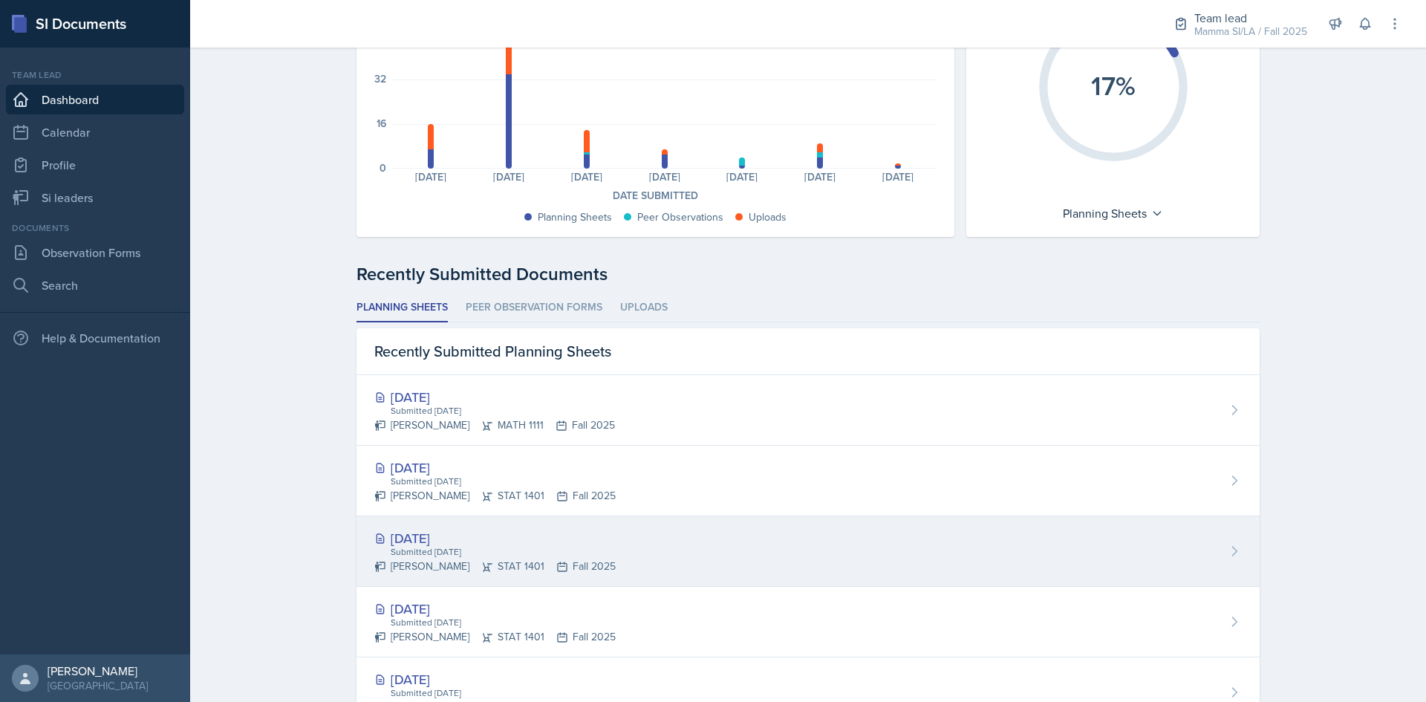
scroll to position [371, 0]
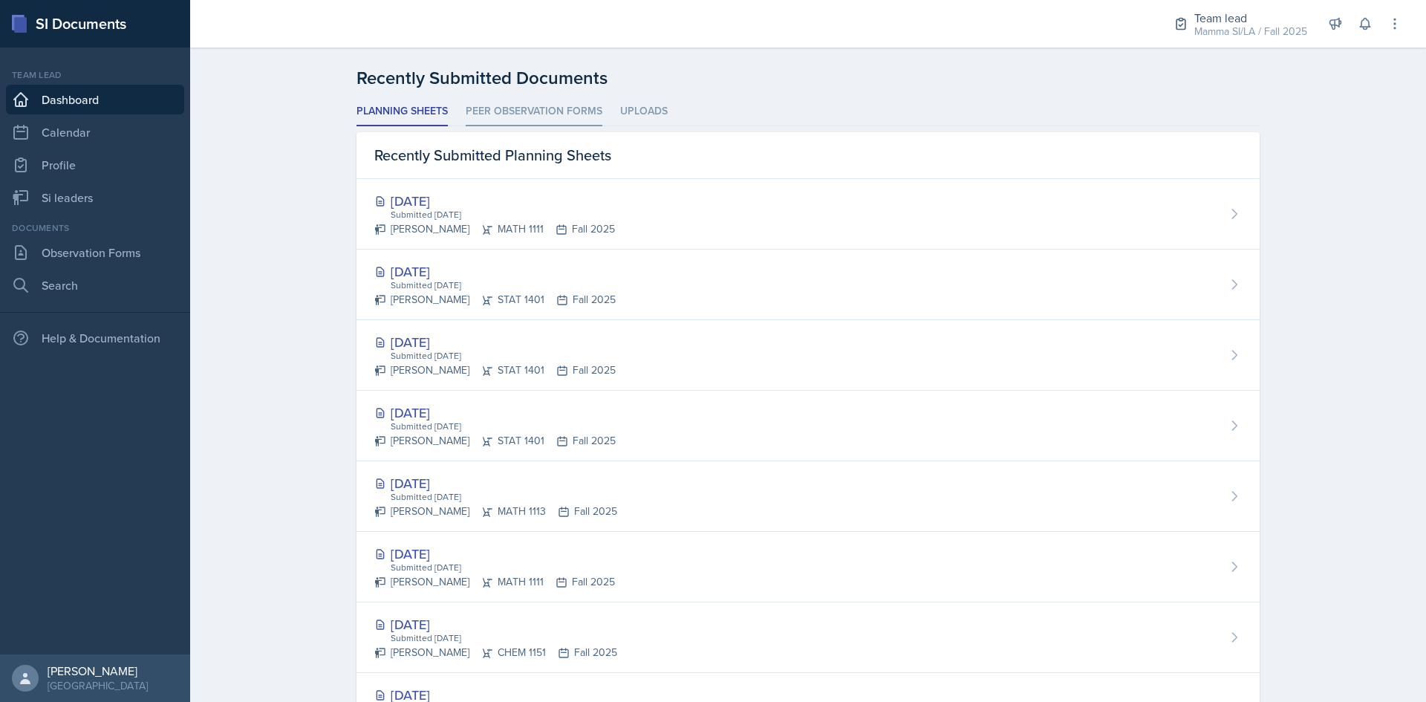
click at [509, 117] on li "Peer Observation Forms" at bounding box center [534, 111] width 137 height 29
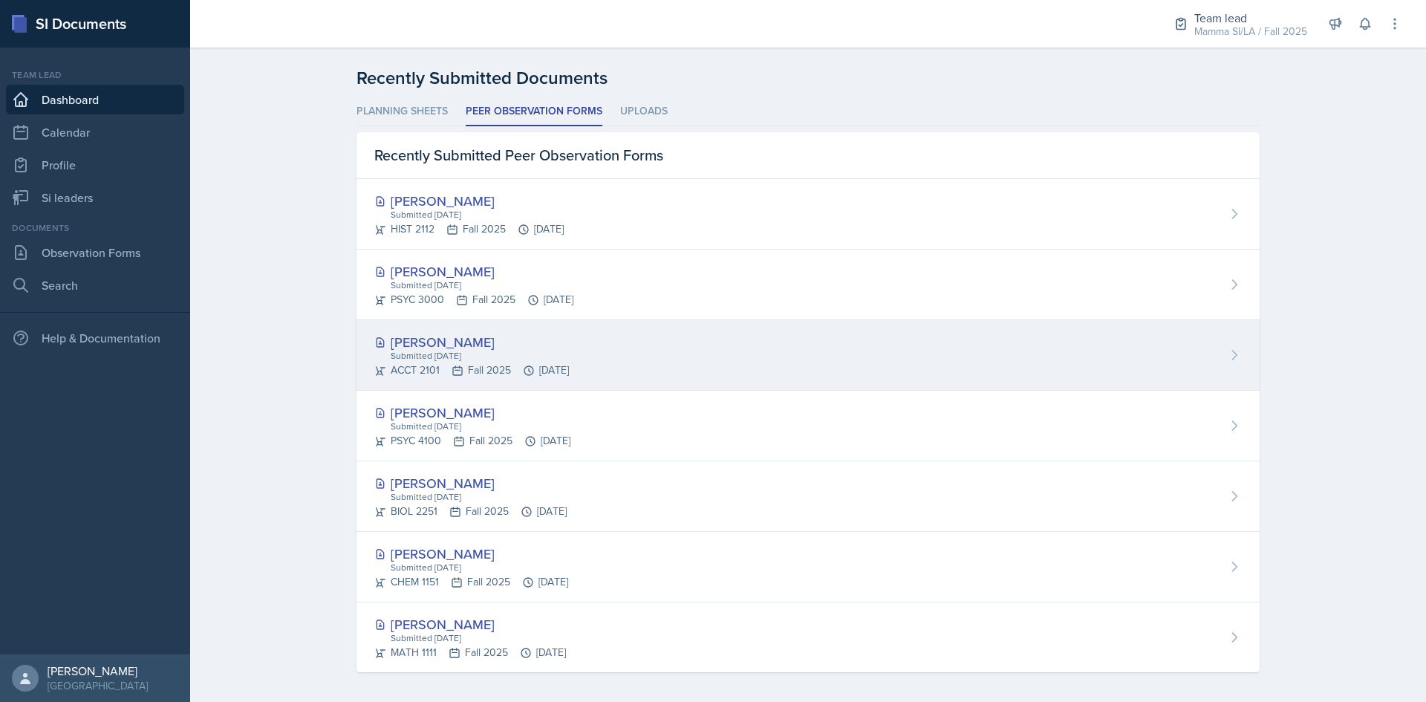
click at [617, 346] on div "Melleah Richards Submitted Sep 10th, 2025 ACCT 2101 Fall 2025 Sep 10th, 2025" at bounding box center [808, 355] width 903 height 71
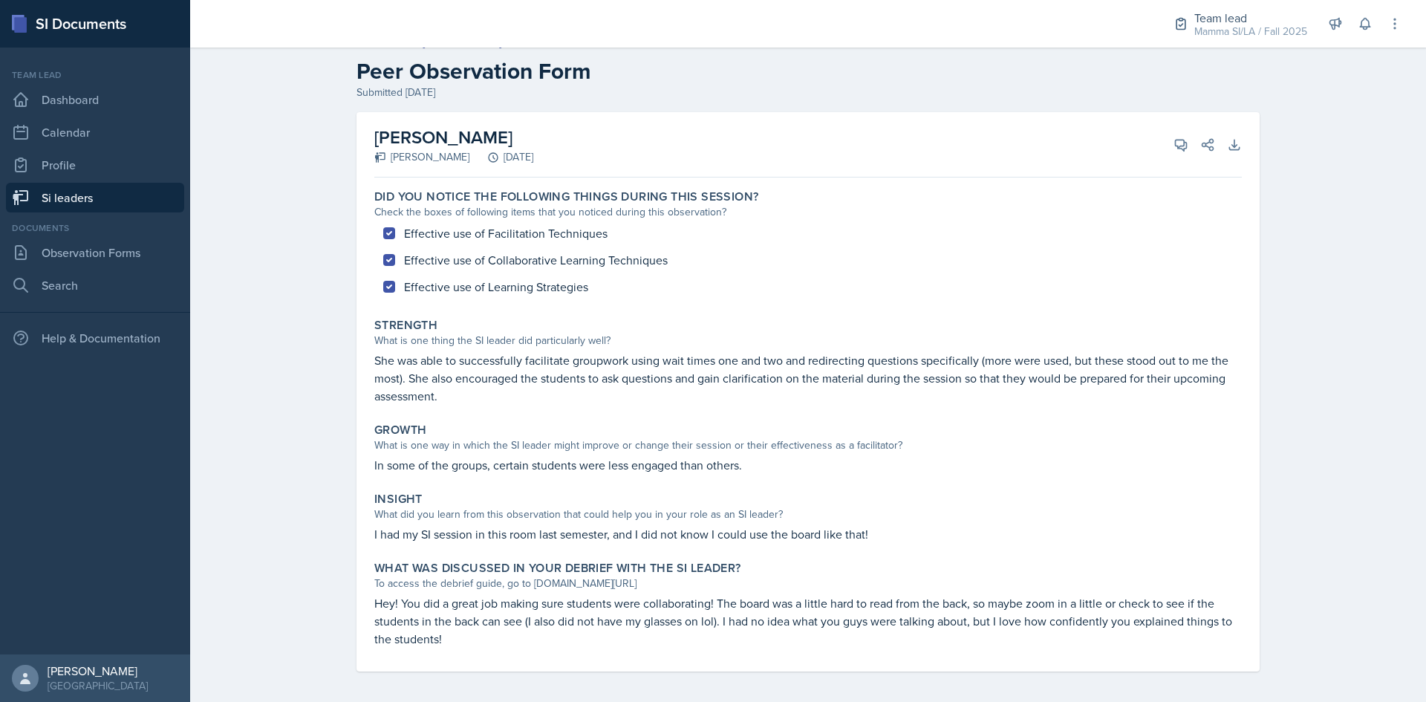
scroll to position [25, 0]
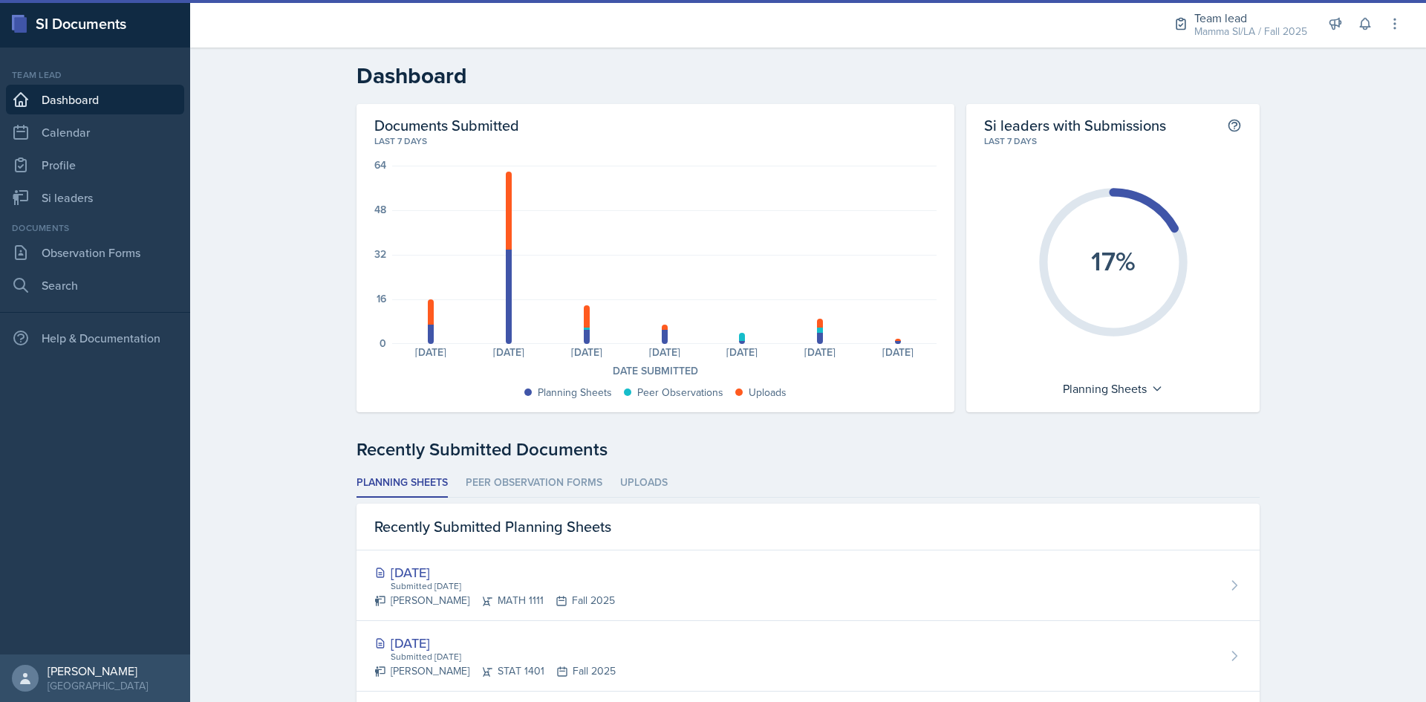
click at [595, 419] on div "Documents Submitted Last 7 days 64 48 32 16 0 Planning Sheets: 7 Uploads: 9 Pla…" at bounding box center [808, 680] width 903 height 1152
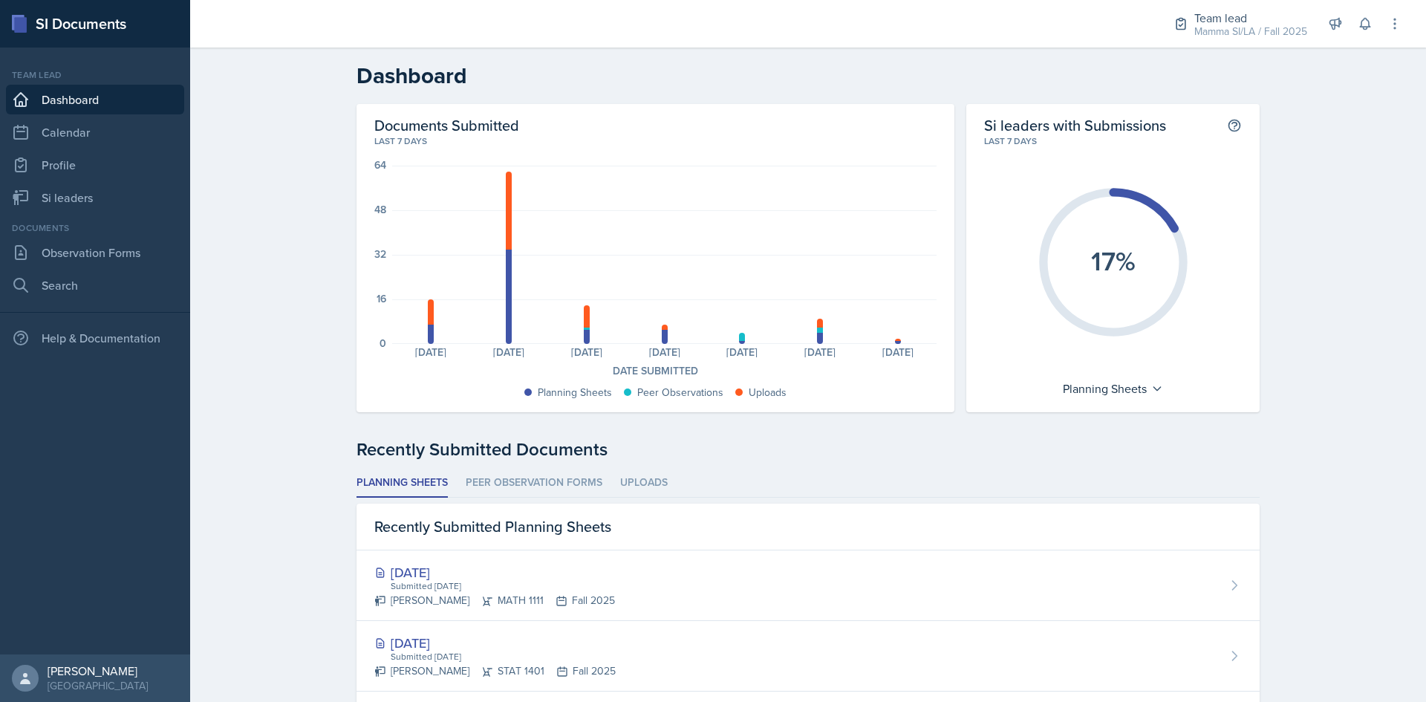
click at [543, 484] on li "Peer Observation Forms" at bounding box center [534, 483] width 137 height 29
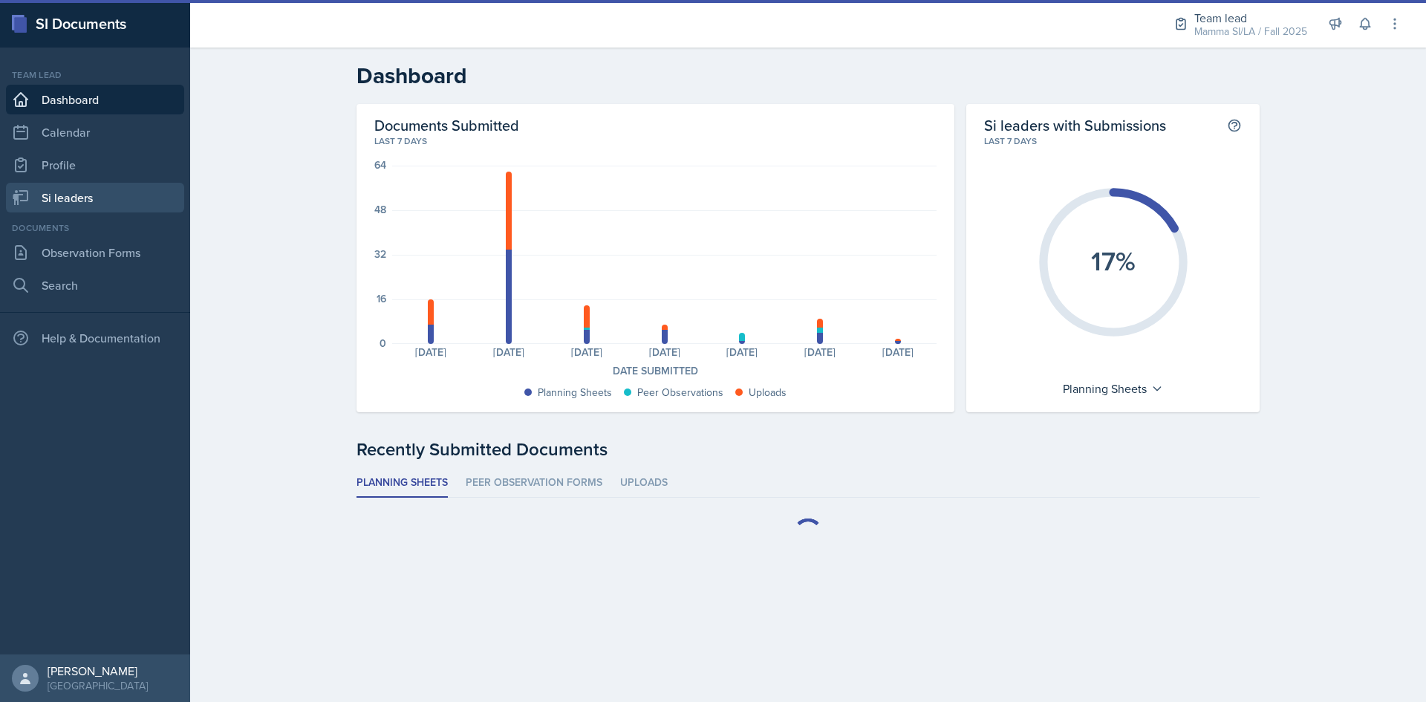
click at [122, 186] on link "Si leaders" at bounding box center [95, 198] width 178 height 30
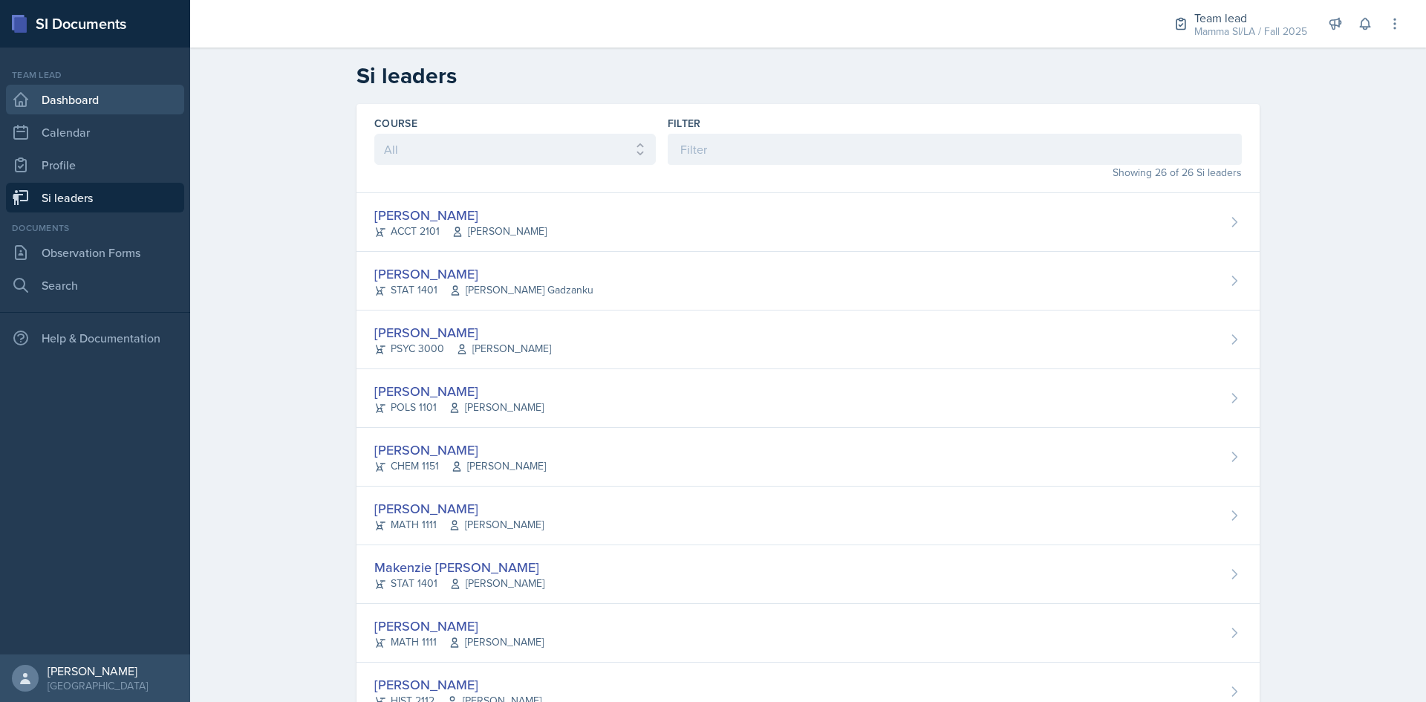
click at [123, 106] on link "Dashboard" at bounding box center [95, 100] width 178 height 30
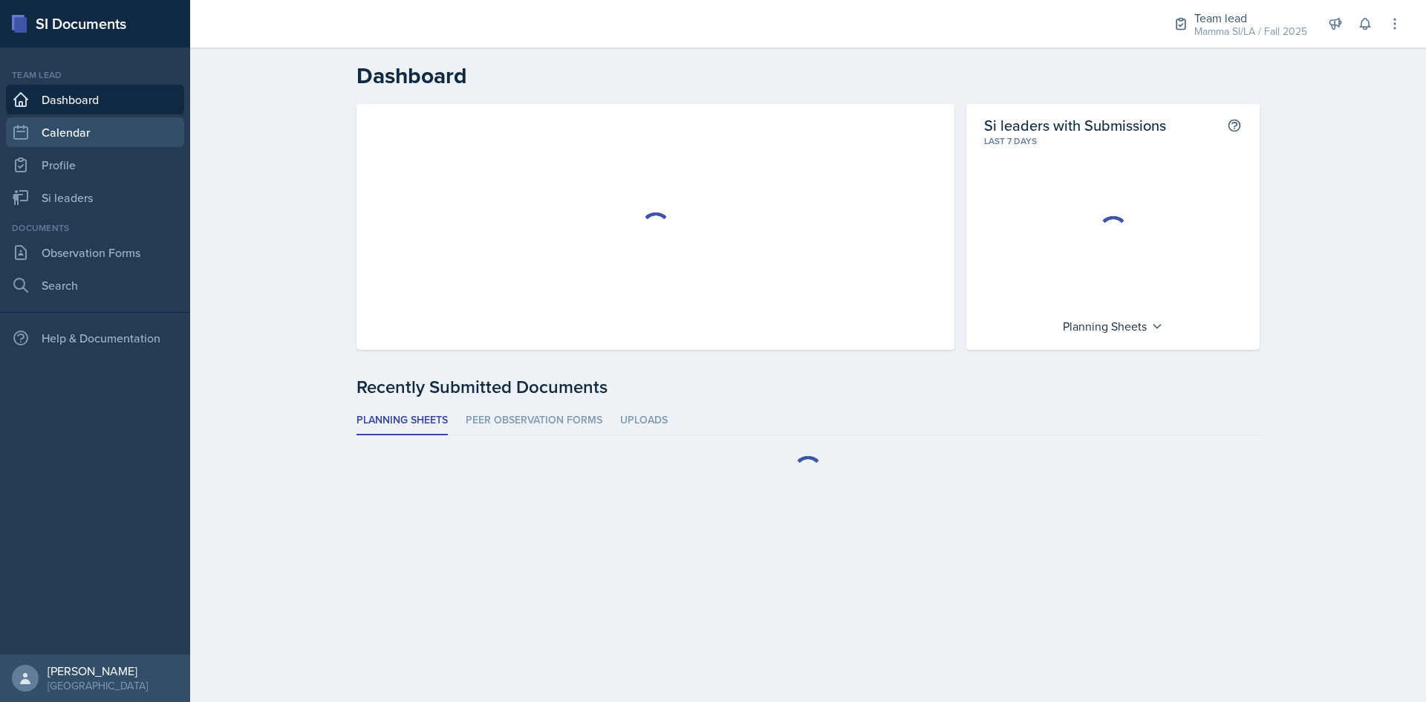
click at [133, 130] on link "Calendar" at bounding box center [95, 132] width 178 height 30
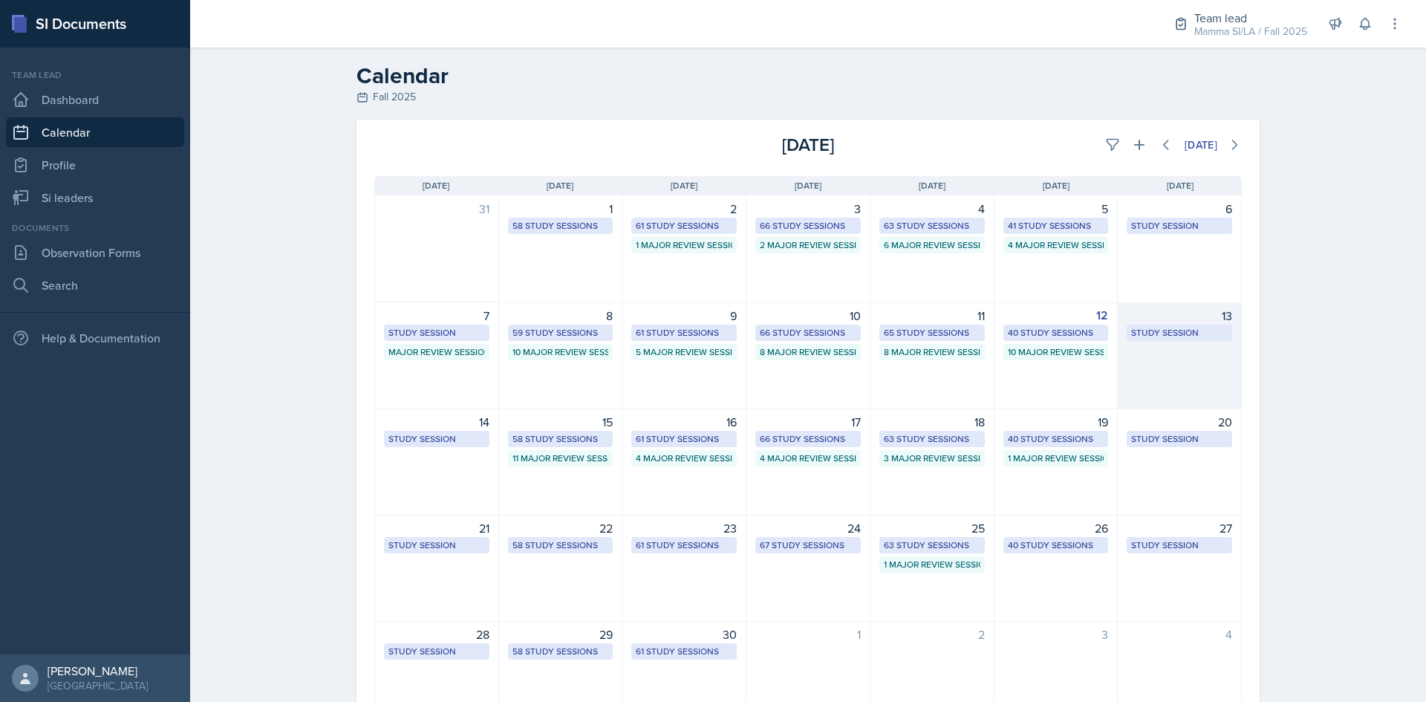
click at [1177, 360] on div "13 Study Session [URL][DOMAIN_NAME] 2:00 PM - 3:00 PM" at bounding box center [1180, 355] width 124 height 107
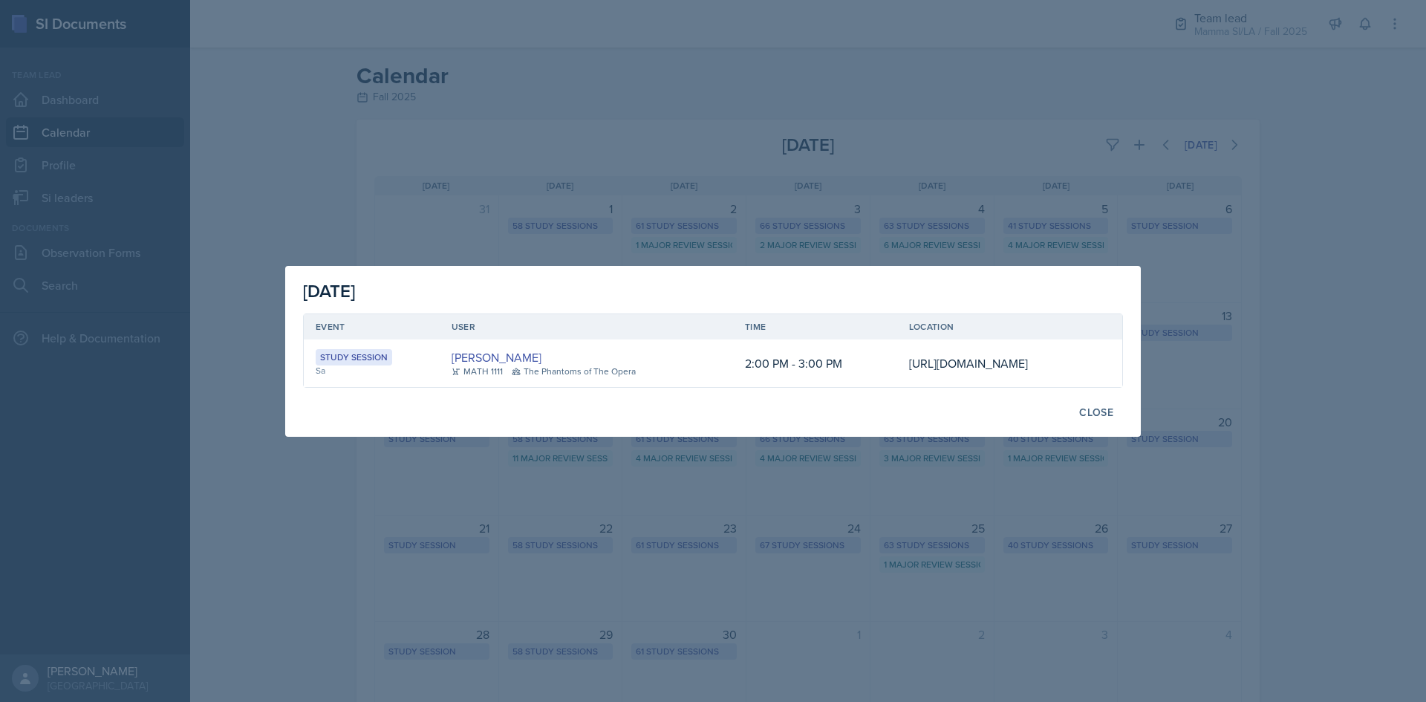
click at [1279, 219] on div at bounding box center [713, 351] width 1426 height 702
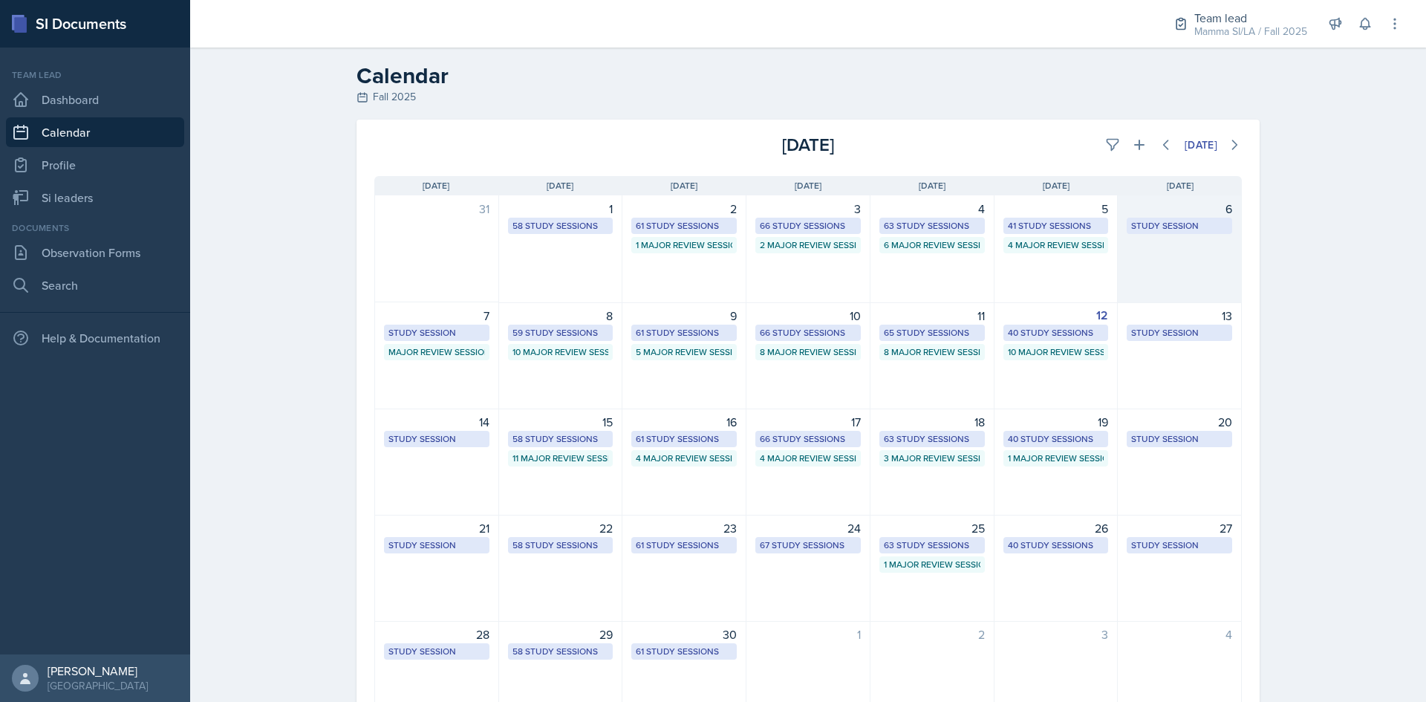
click at [1150, 241] on div "6 Study Session [URL][DOMAIN_NAME] 2:00 PM - 3:00 PM" at bounding box center [1180, 249] width 124 height 108
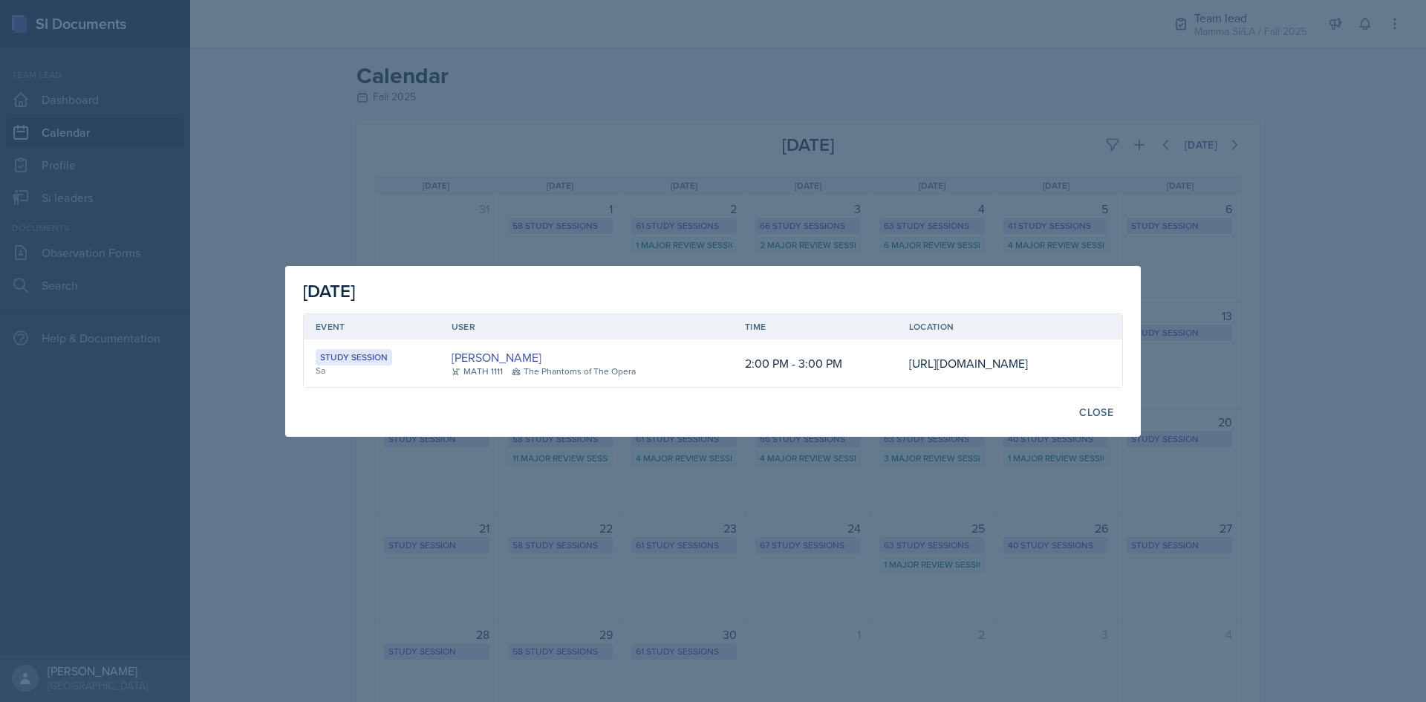
click at [1311, 337] on div at bounding box center [713, 351] width 1426 height 702
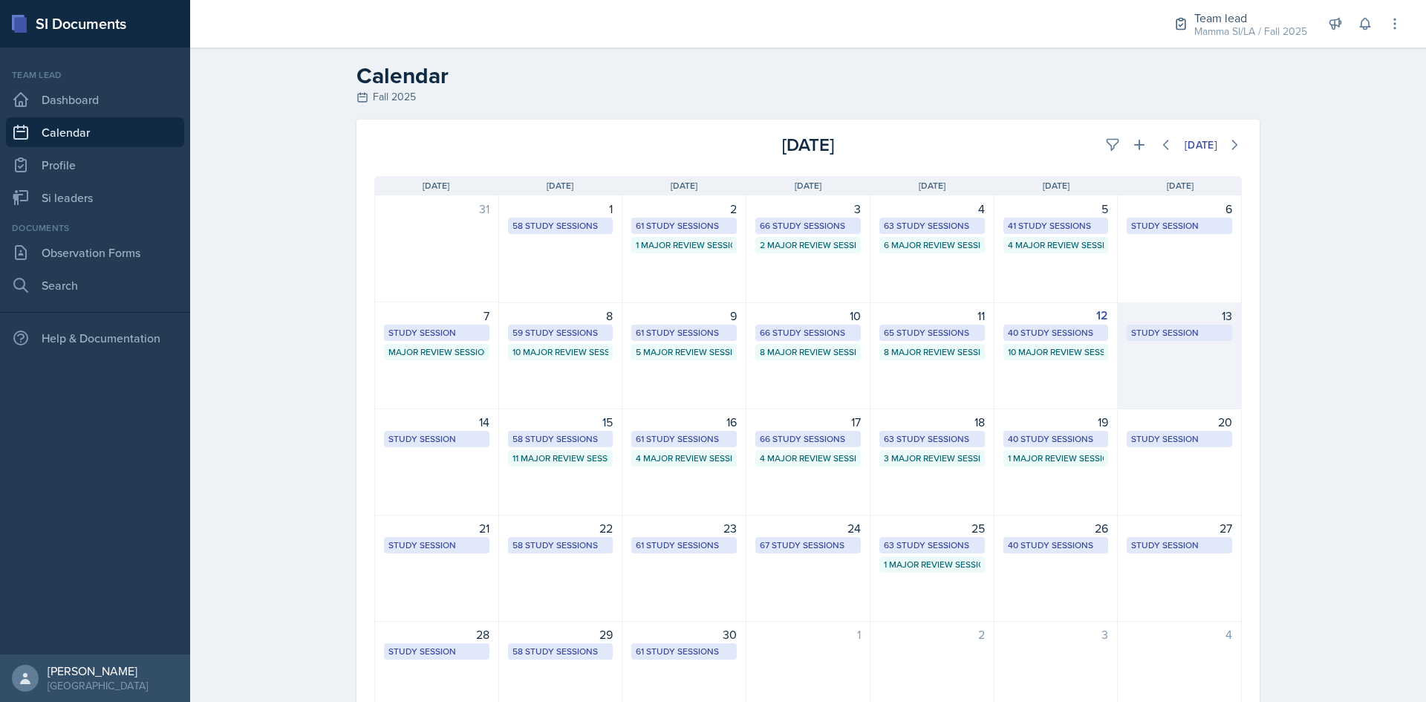
click at [1152, 381] on div "13 Study Session [URL][DOMAIN_NAME] 2:00 PM - 3:00 PM" at bounding box center [1180, 355] width 124 height 107
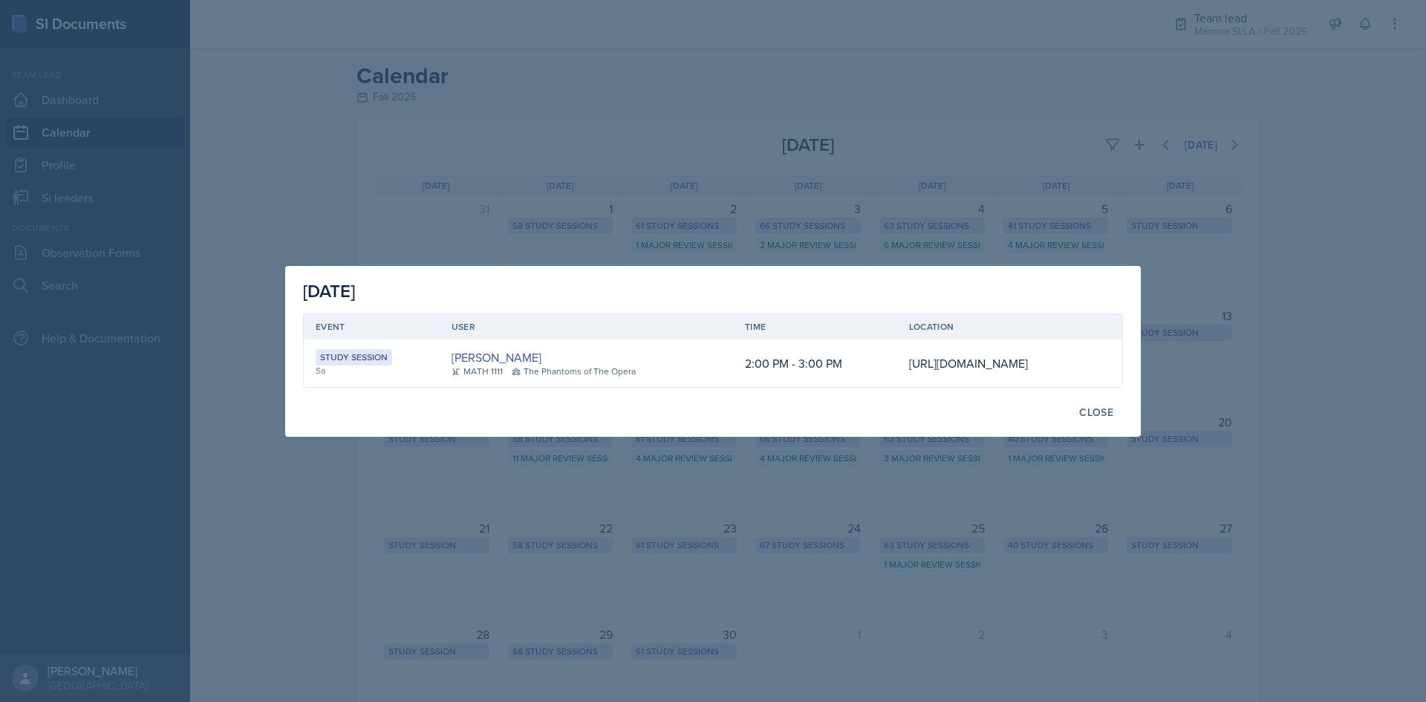
click at [1322, 341] on div at bounding box center [713, 351] width 1426 height 702
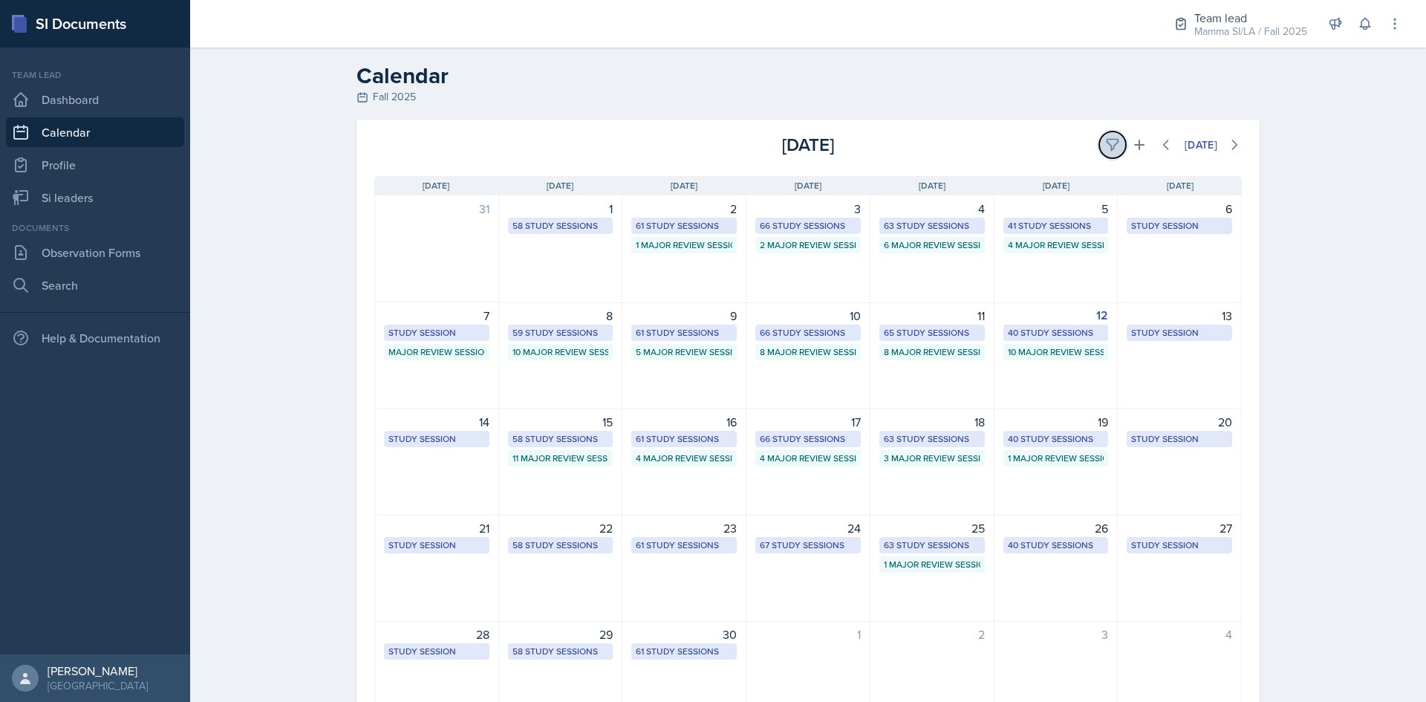
click at [1105, 144] on icon at bounding box center [1112, 144] width 15 height 15
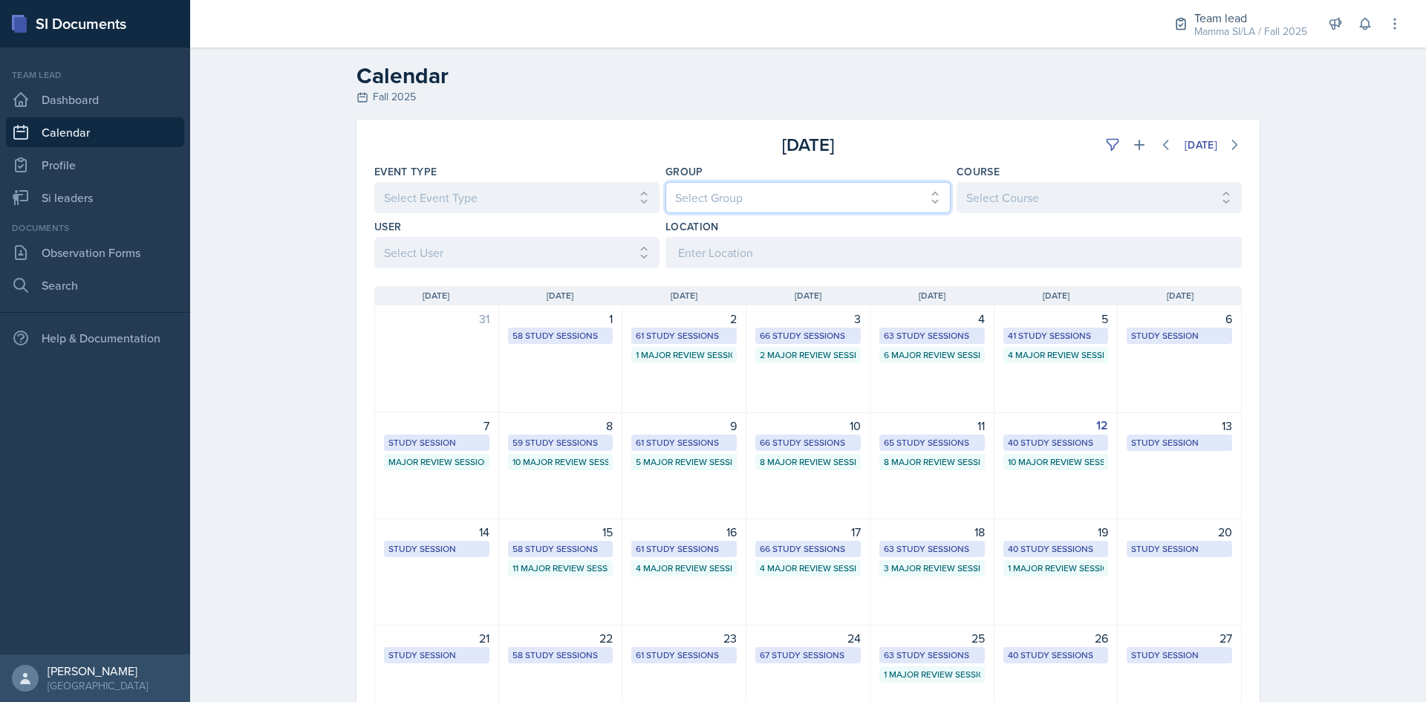
click at [842, 193] on select "Select Group All Demon SI of [GEOGRAPHIC_DATA] Les Mariettables Lion King Mamma…" at bounding box center [808, 197] width 285 height 31
select select "9642c9bf-76f9-4442-a3b4-36d015a1a667"
click at [666, 182] on select "Select Group All Demon SI of [GEOGRAPHIC_DATA] Les Mariettables Lion King Mamma…" at bounding box center [808, 197] width 285 height 31
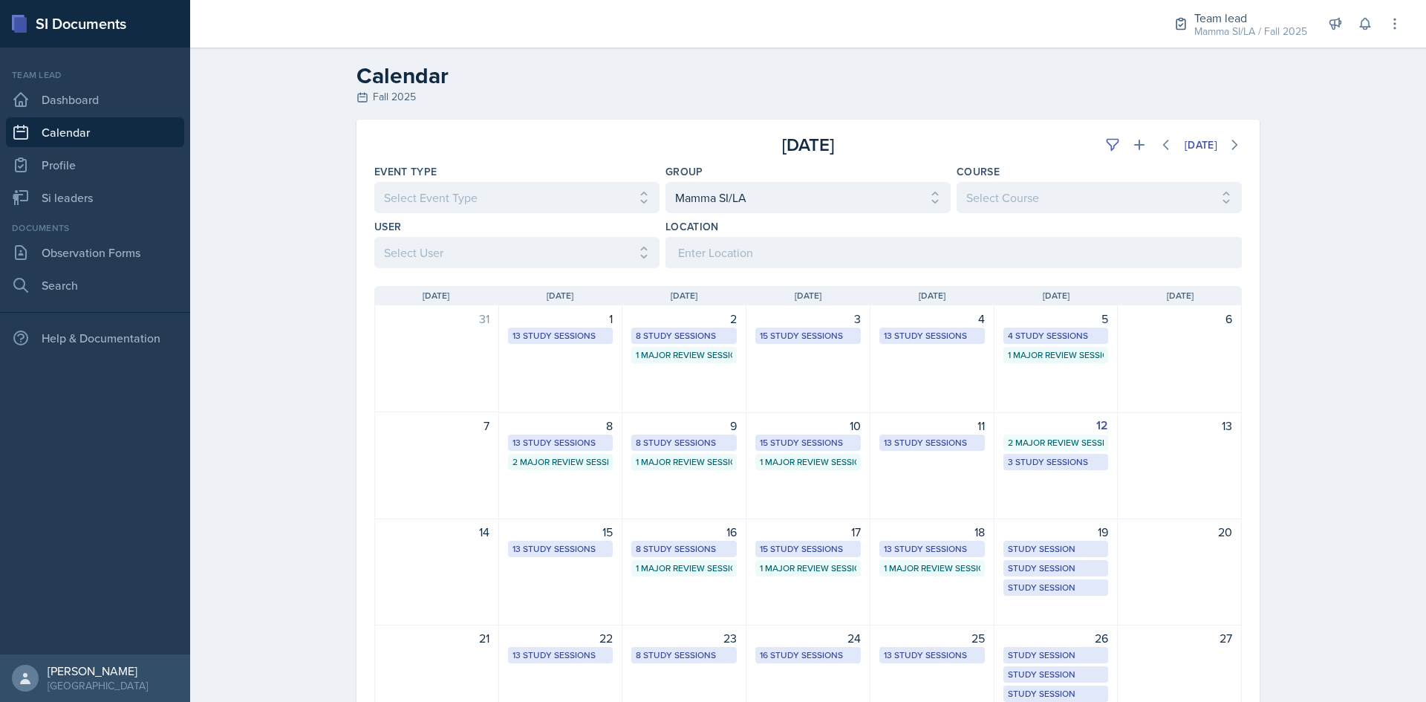
click at [1376, 351] on div "Calendar Fall 2025 [DATE] [DATE] Event Type Select Event Type All Major Review …" at bounding box center [808, 470] width 1236 height 844
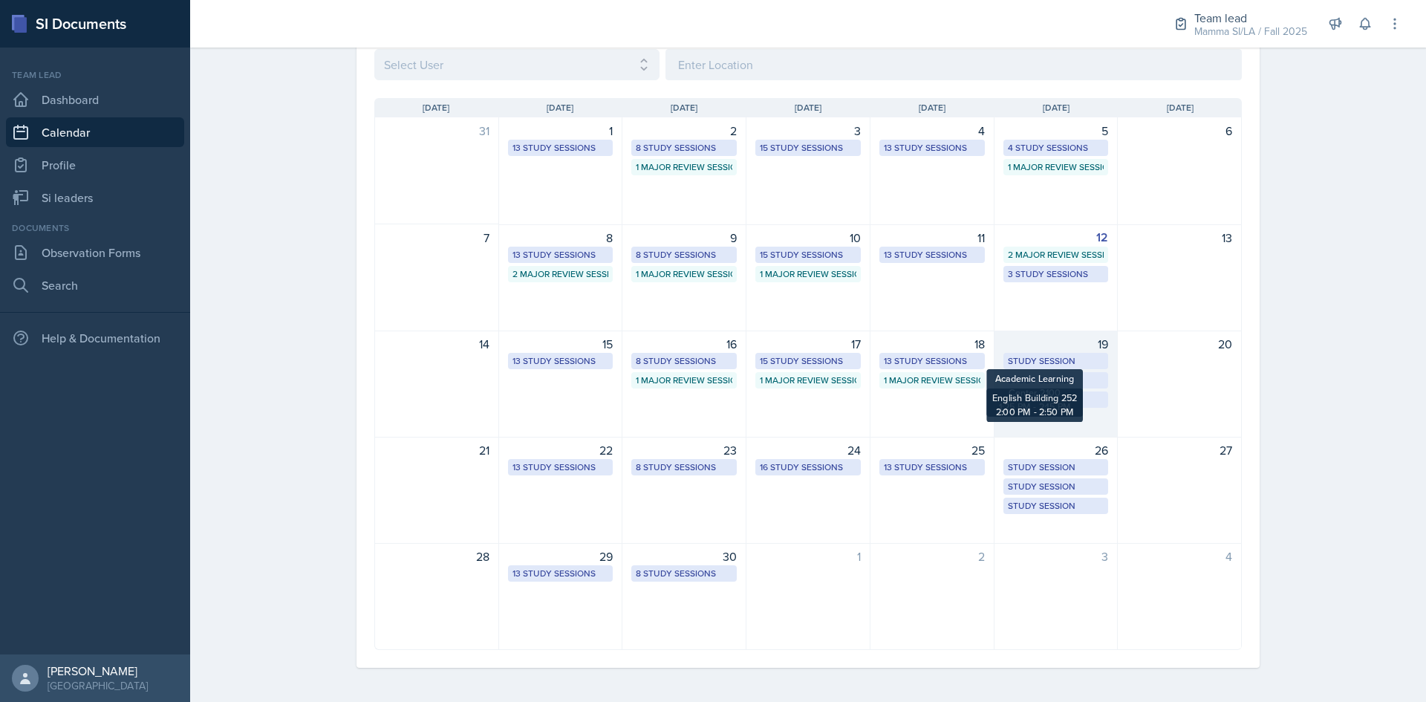
scroll to position [189, 0]
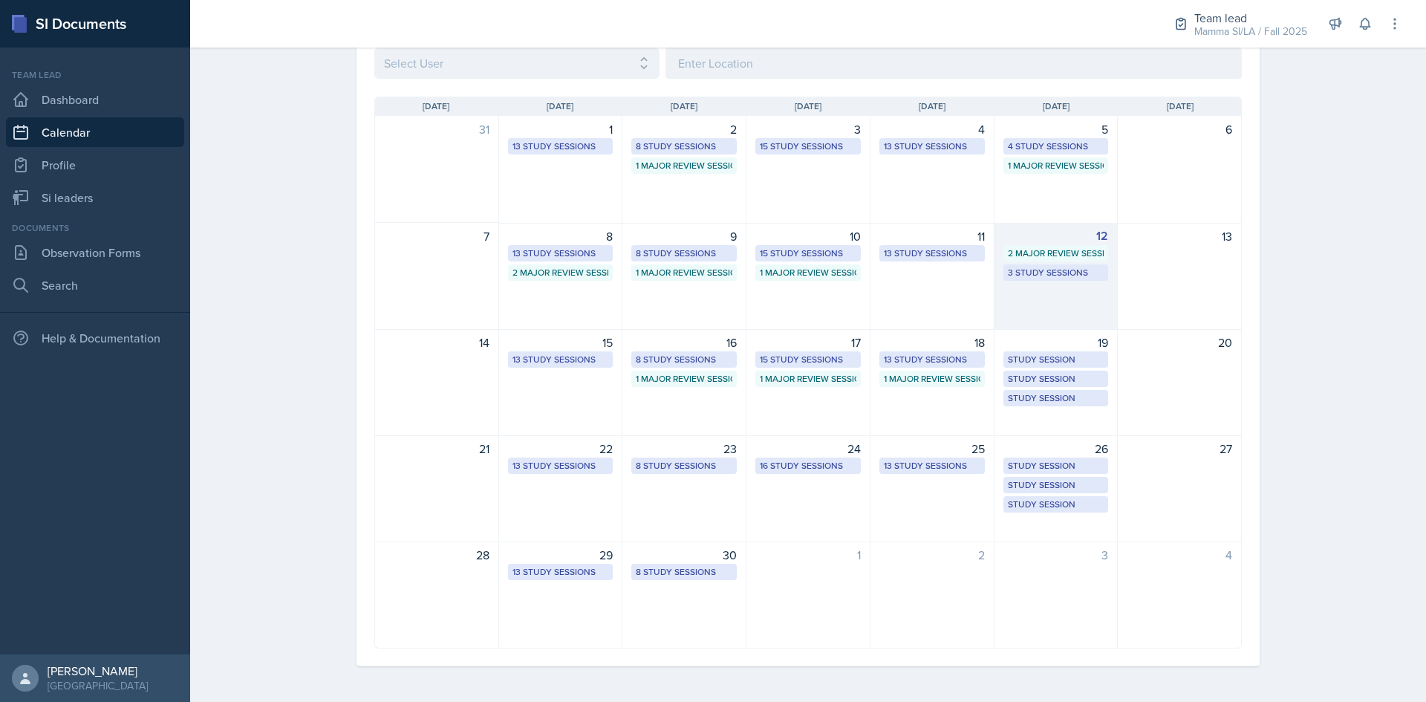
click at [1061, 289] on div "12 2 Major Review Sessions 3 Study Sessions" at bounding box center [1057, 276] width 124 height 107
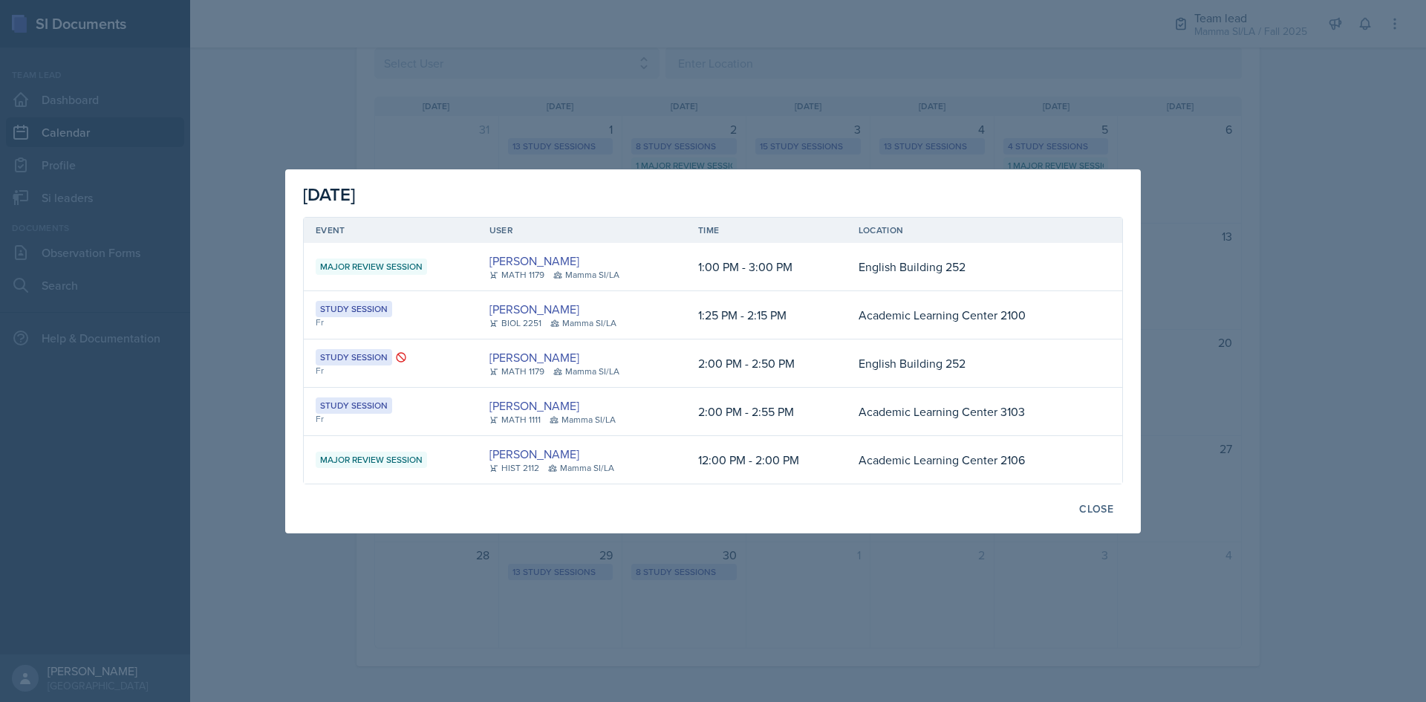
click at [1301, 297] on div at bounding box center [713, 351] width 1426 height 702
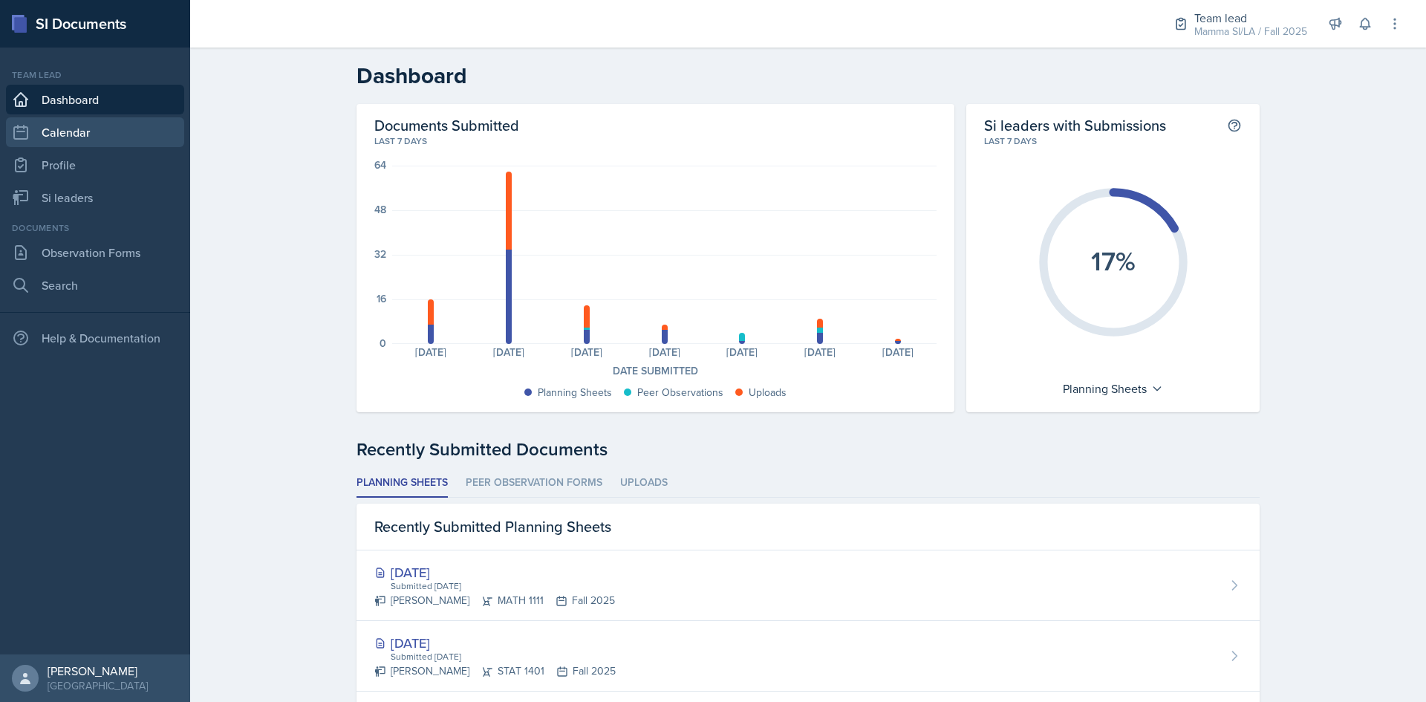
click at [82, 131] on link "Calendar" at bounding box center [95, 132] width 178 height 30
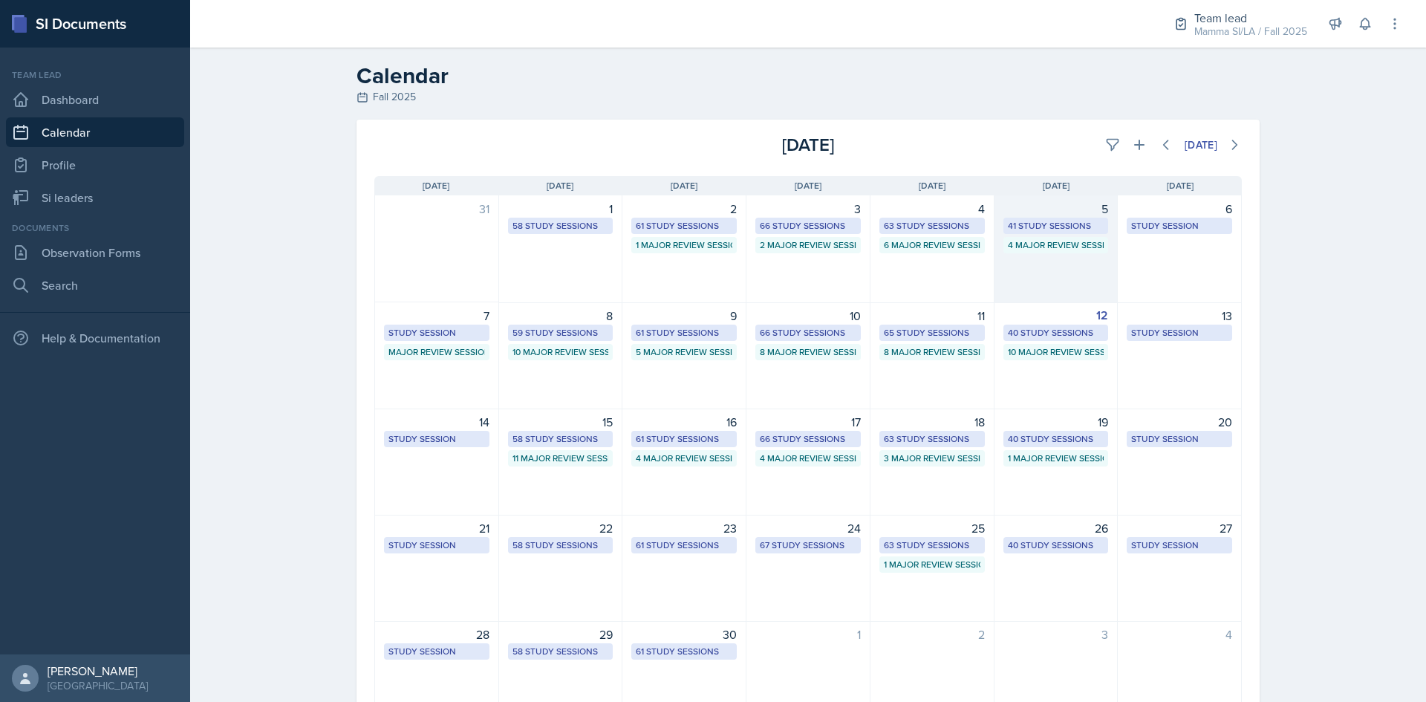
click at [1062, 264] on div "5 41 Study Sessions 4 Major Review Sessions" at bounding box center [1057, 249] width 124 height 108
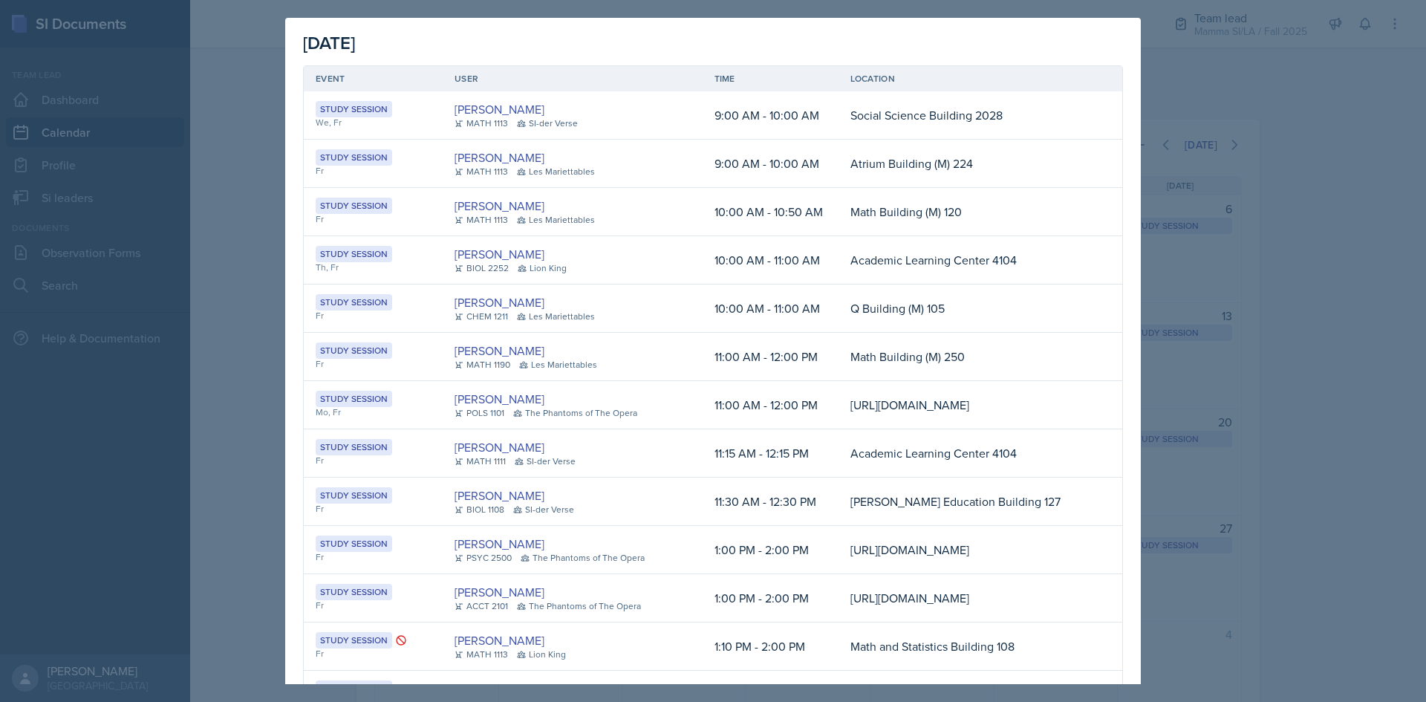
click at [1273, 264] on div at bounding box center [713, 351] width 1426 height 702
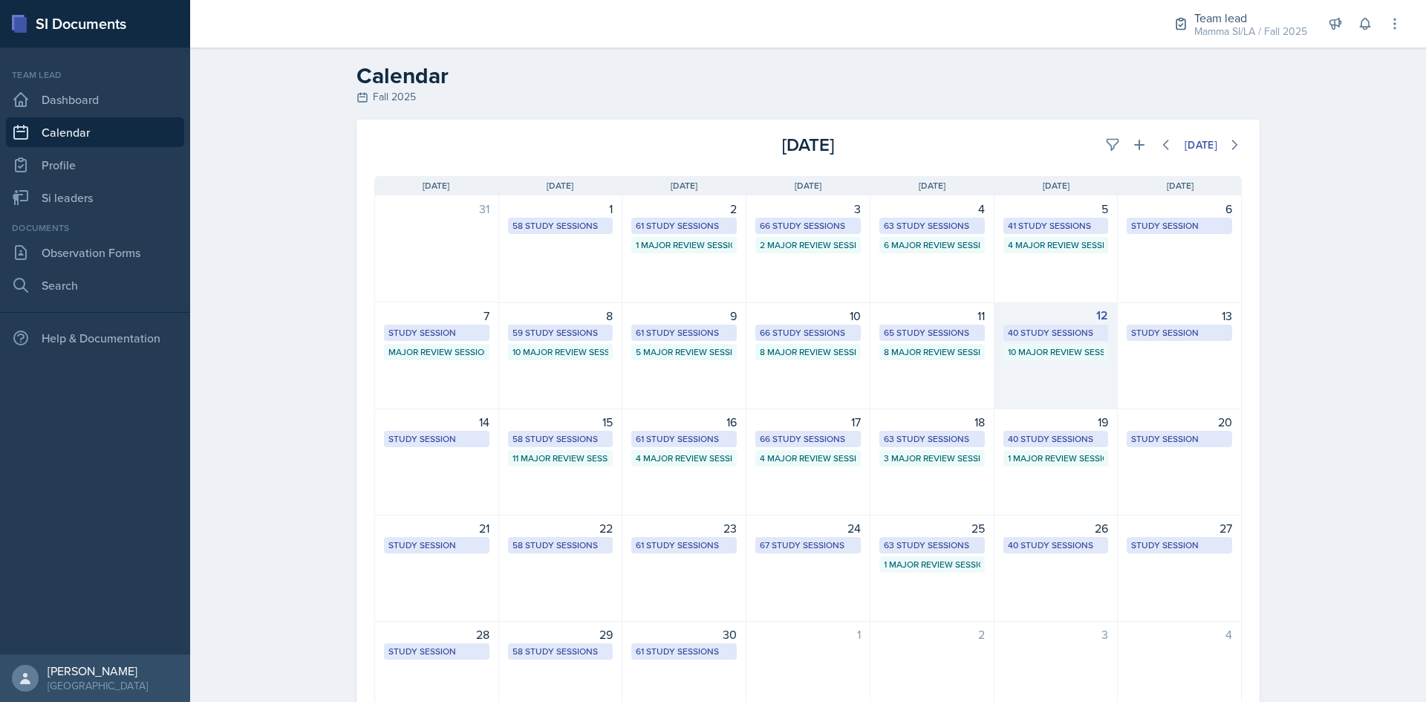
click at [1041, 338] on div "40 Study Sessions" at bounding box center [1056, 332] width 97 height 13
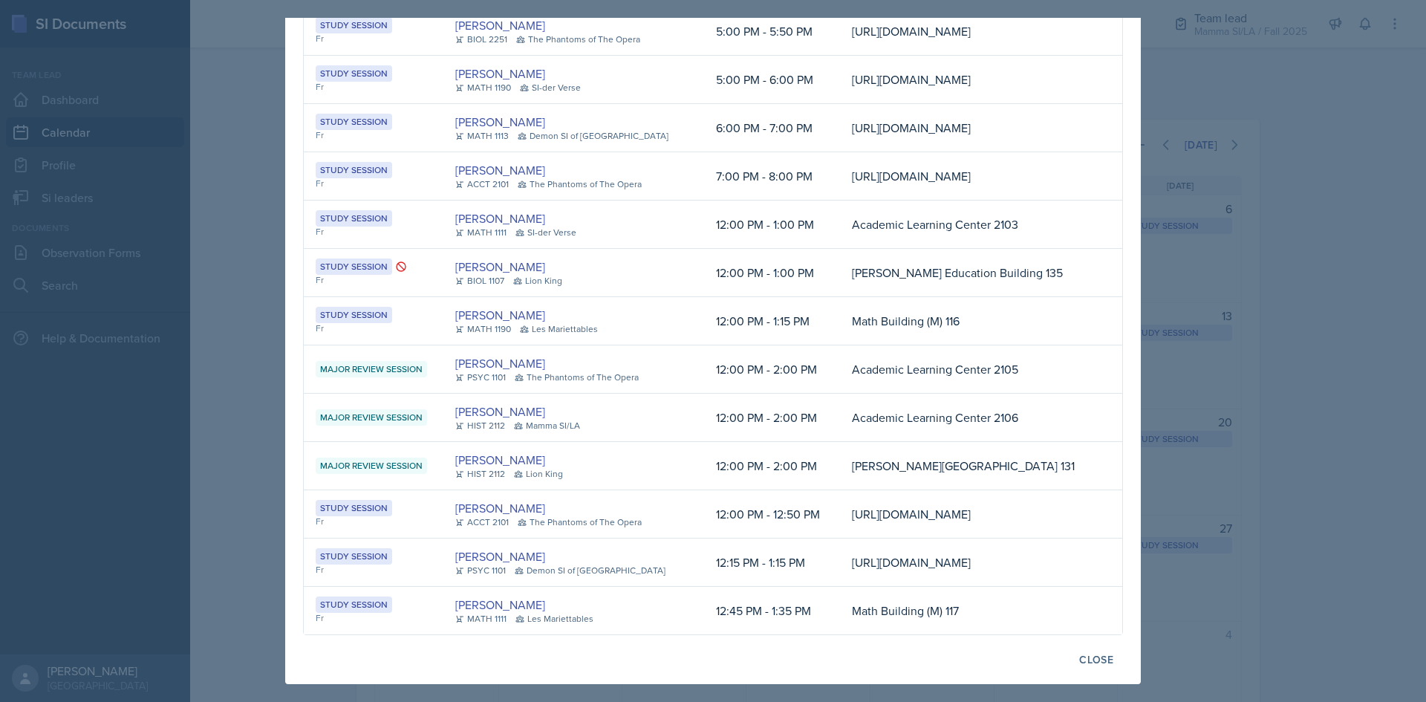
scroll to position [2423, 0]
click at [1353, 370] on div at bounding box center [713, 351] width 1426 height 702
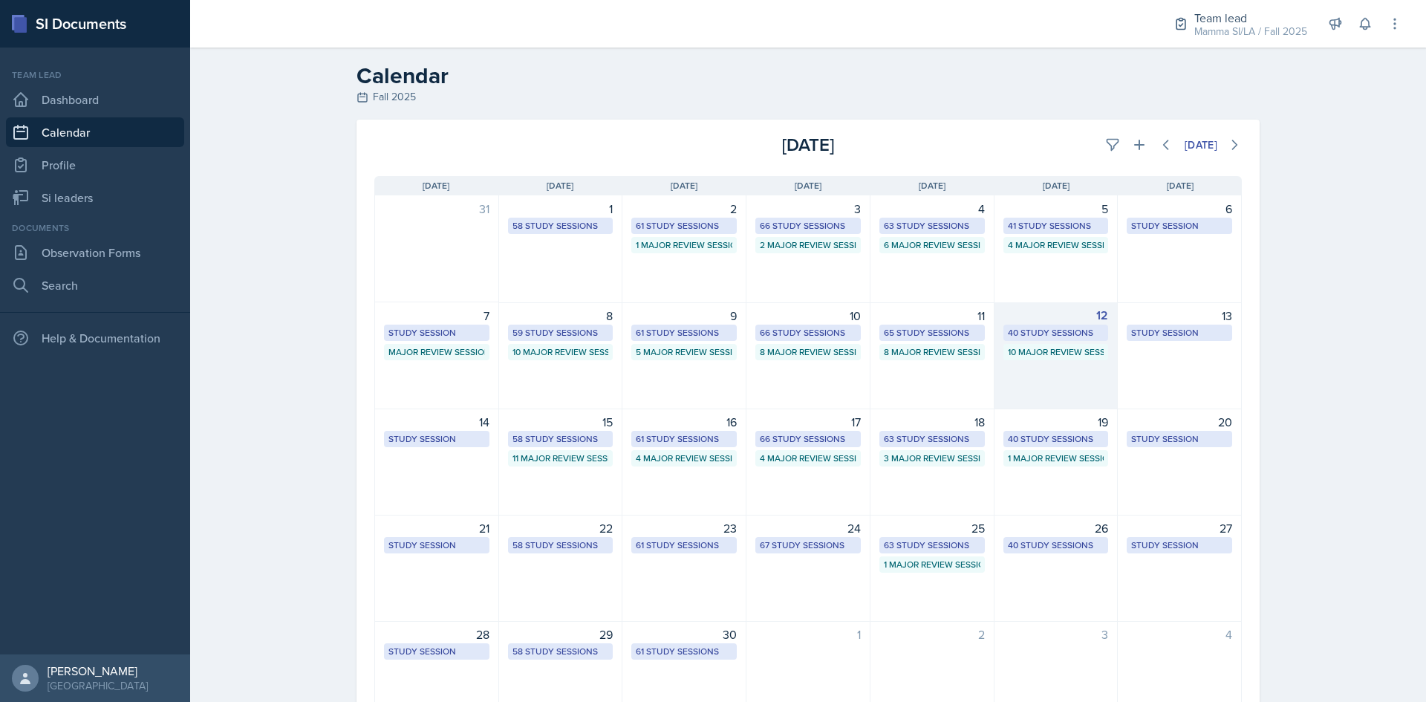
click at [1053, 348] on div "10 Major Review Sessions" at bounding box center [1056, 351] width 97 height 13
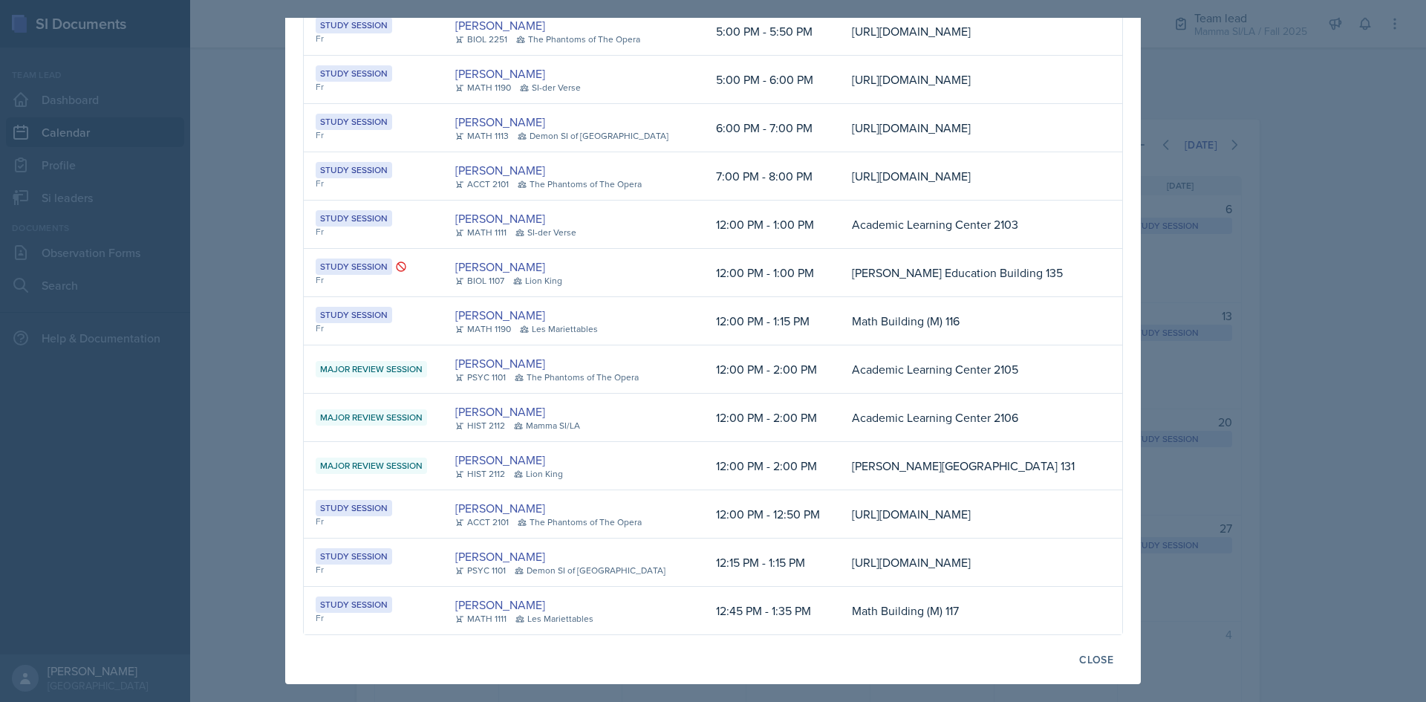
click at [1412, 363] on div at bounding box center [713, 351] width 1426 height 702
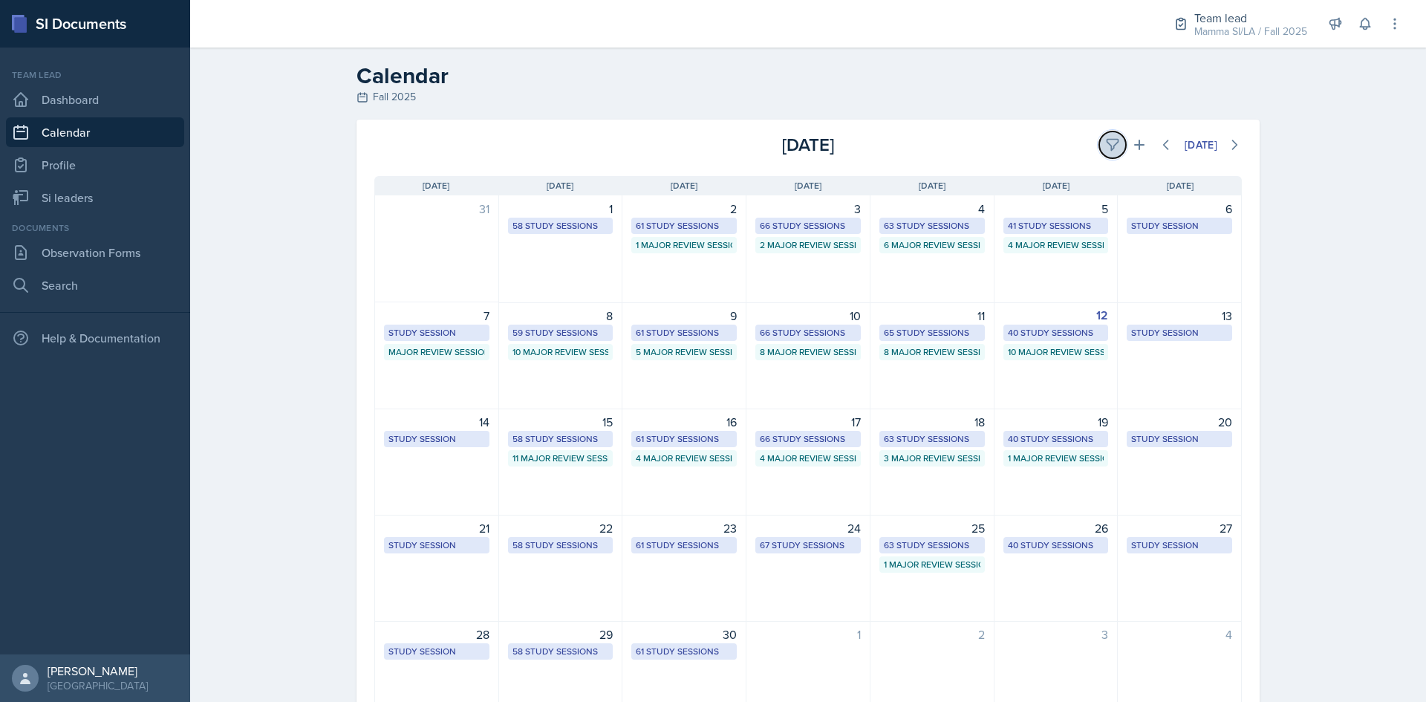
click at [1111, 145] on icon at bounding box center [1112, 144] width 15 height 15
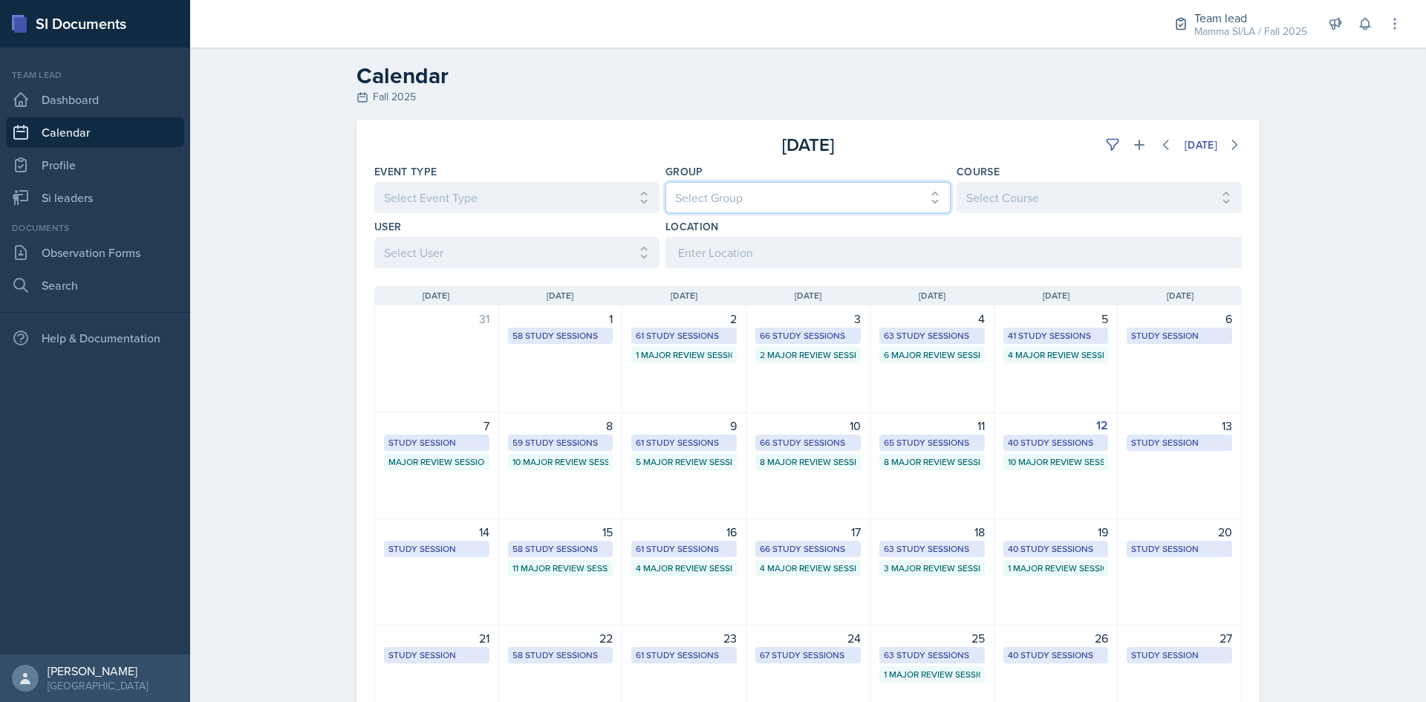
click at [814, 192] on select "Select Group All Demon SI of [GEOGRAPHIC_DATA] Les Mariettables Lion King Mamma…" at bounding box center [808, 197] width 285 height 31
select select "9642c9bf-76f9-4442-a3b4-36d015a1a667"
click at [666, 182] on select "Select Group All Demon SI of [GEOGRAPHIC_DATA] Les Mariettables Lion King Mamma…" at bounding box center [808, 197] width 285 height 31
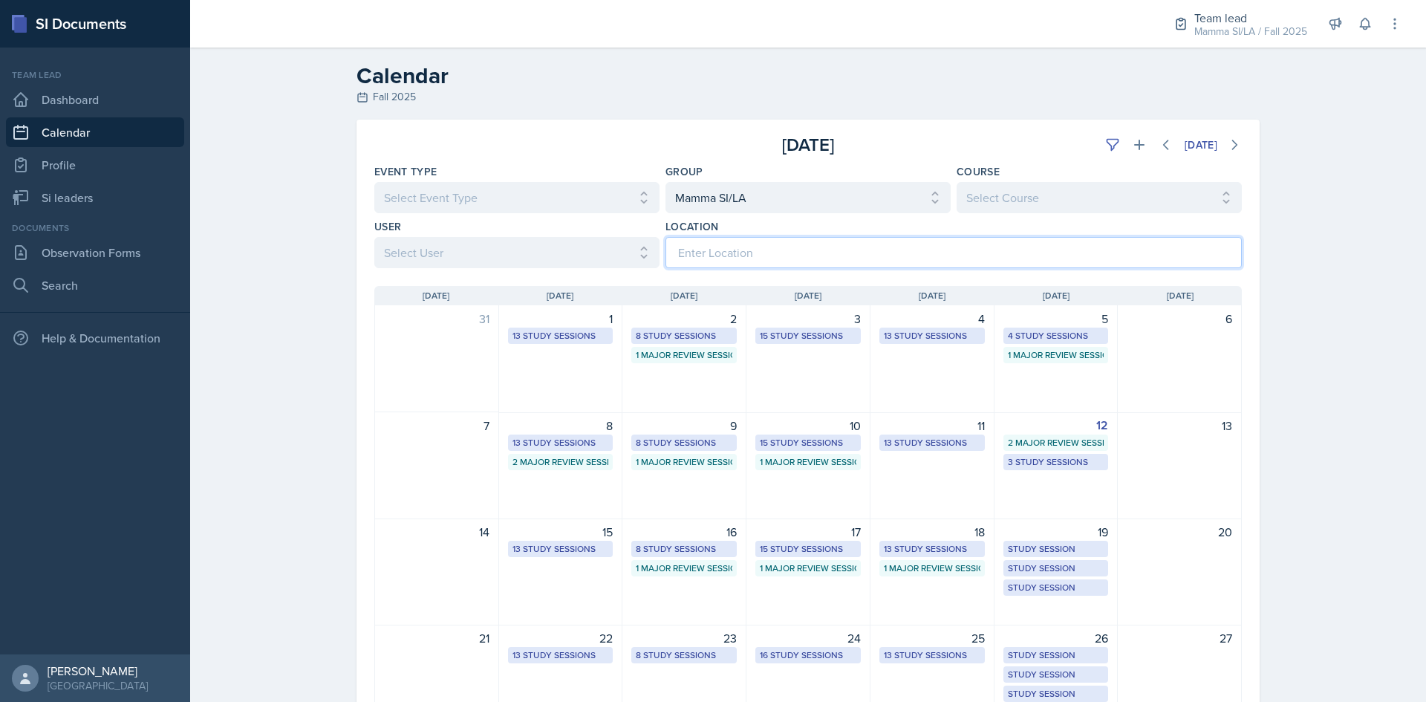
click at [870, 253] on input at bounding box center [954, 252] width 577 height 31
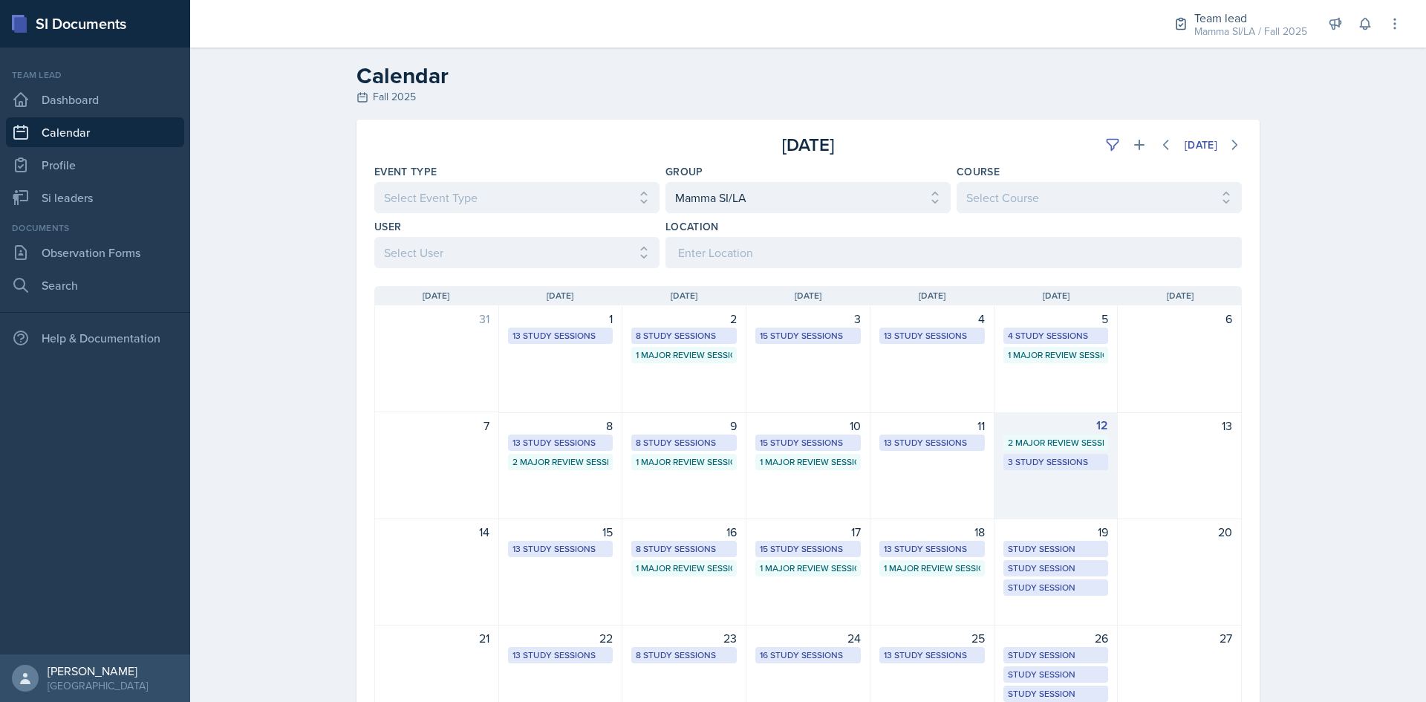
click at [1067, 487] on div "12 2 Major Review Sessions 3 Study Sessions" at bounding box center [1057, 465] width 124 height 107
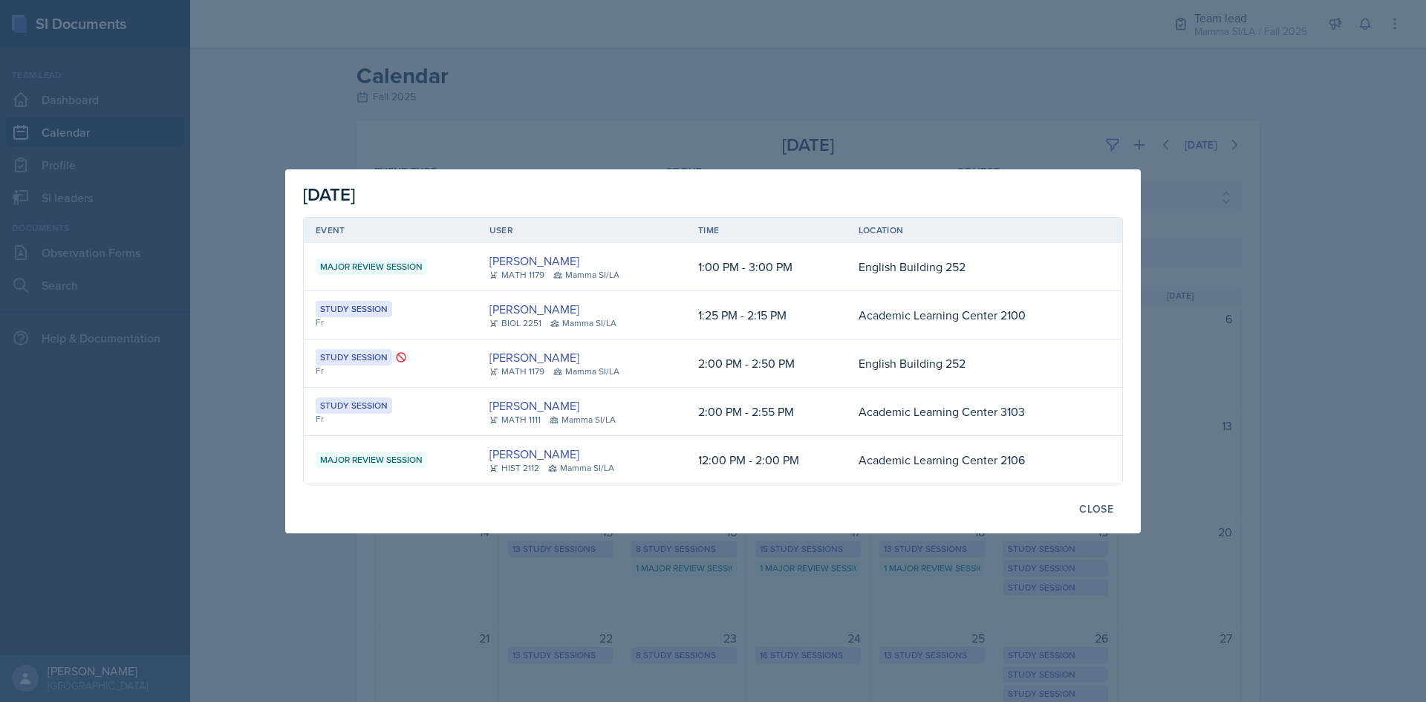
click at [1335, 281] on div at bounding box center [713, 351] width 1426 height 702
